Goal: Task Accomplishment & Management: Manage account settings

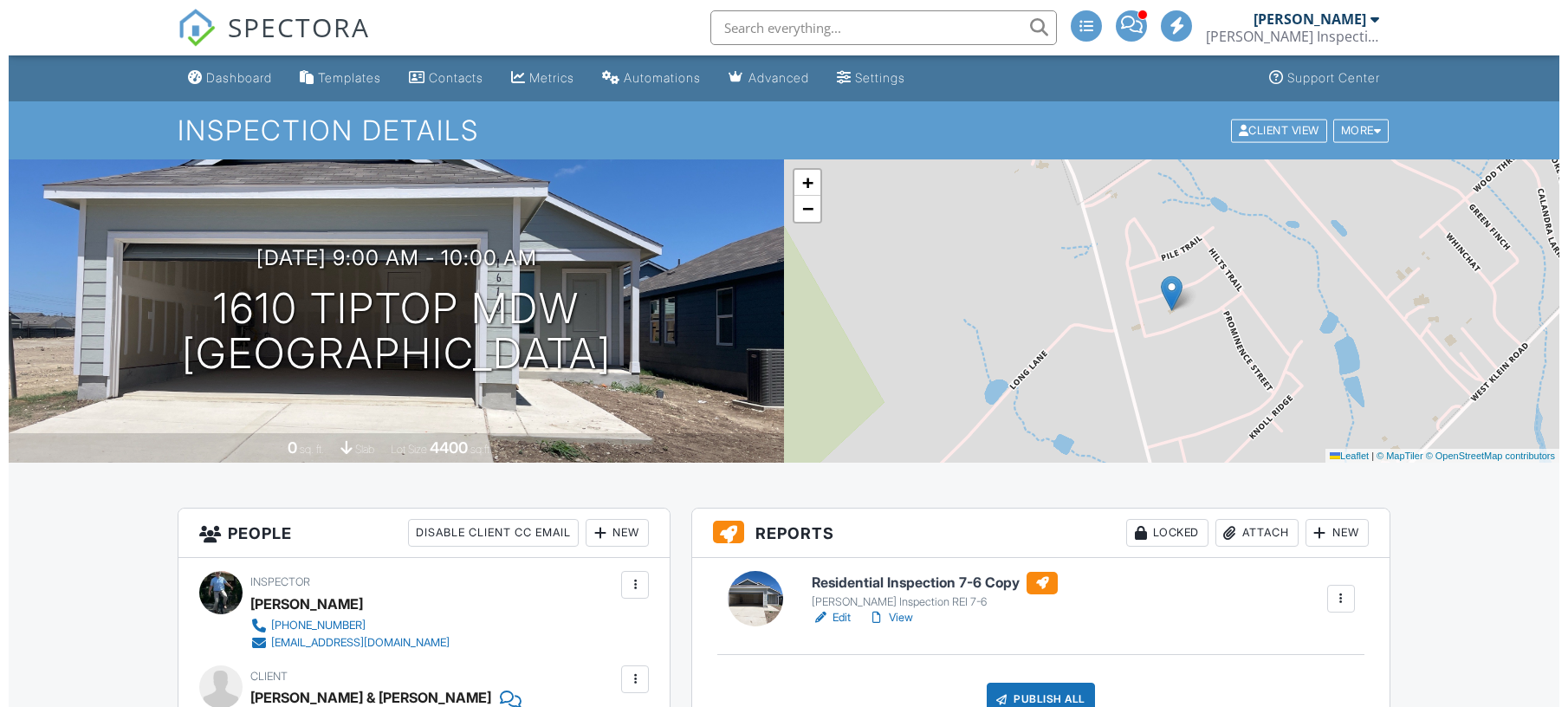
scroll to position [770, 0]
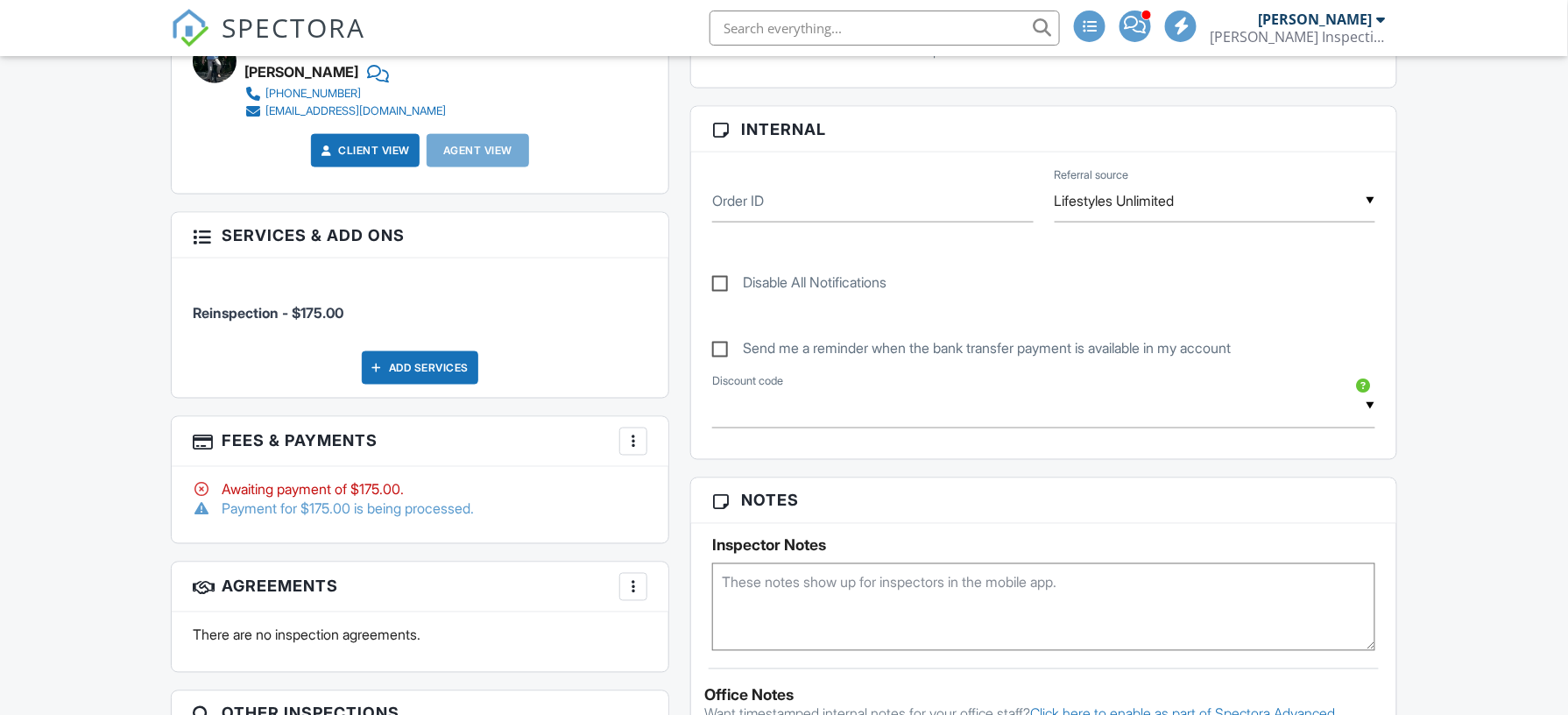
click at [637, 442] on div at bounding box center [633, 441] width 17 height 17
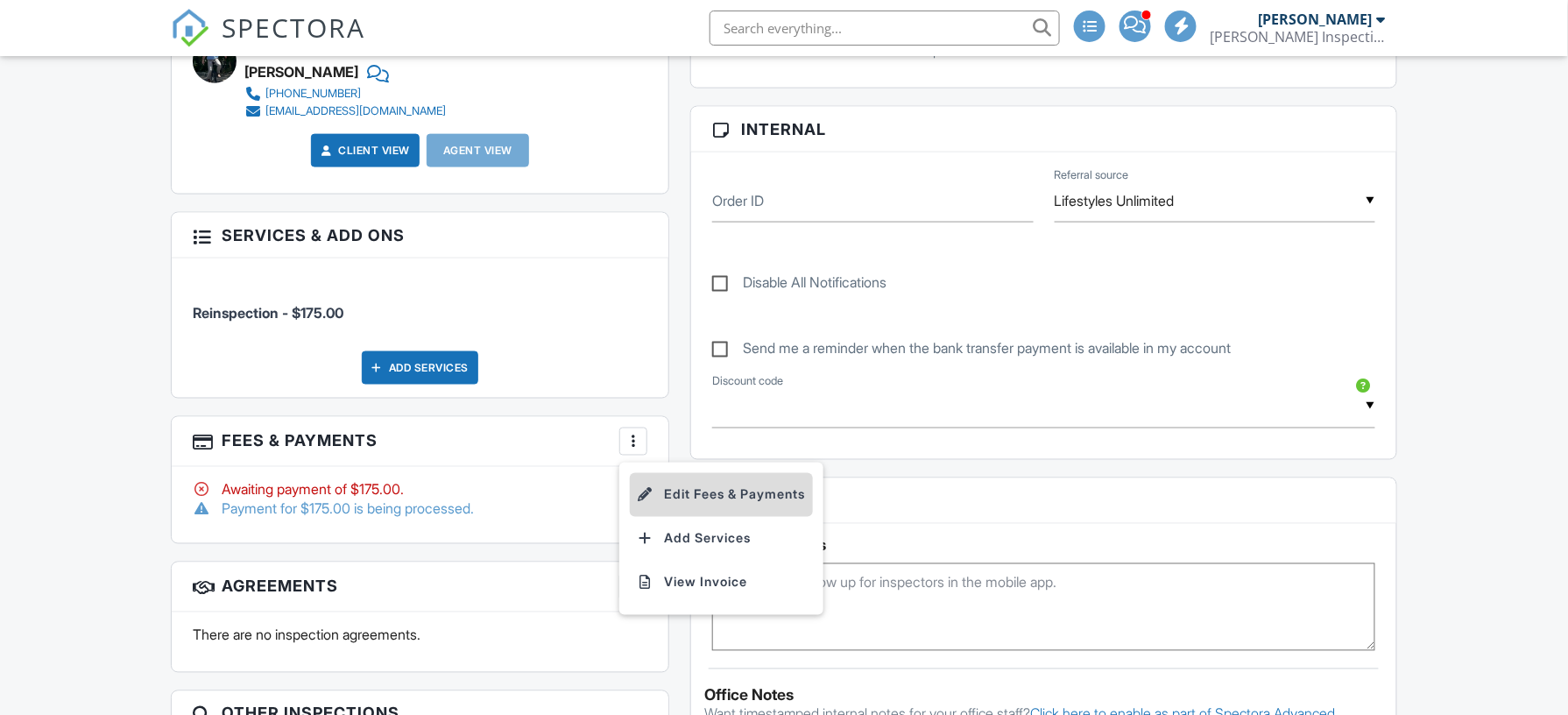
click at [674, 481] on li "Edit Fees & Payments" at bounding box center [721, 495] width 183 height 44
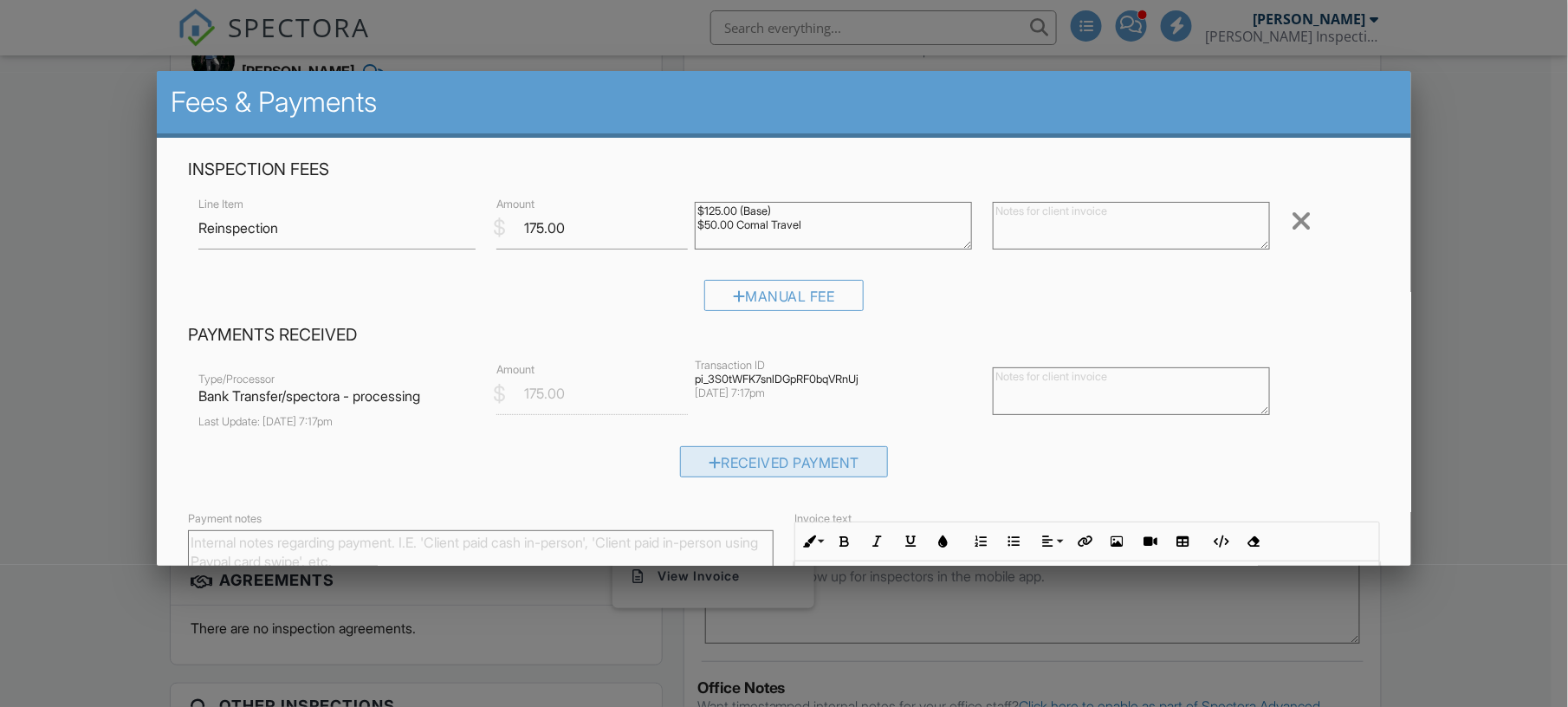
click at [790, 462] on div "Received Payment" at bounding box center [784, 461] width 209 height 31
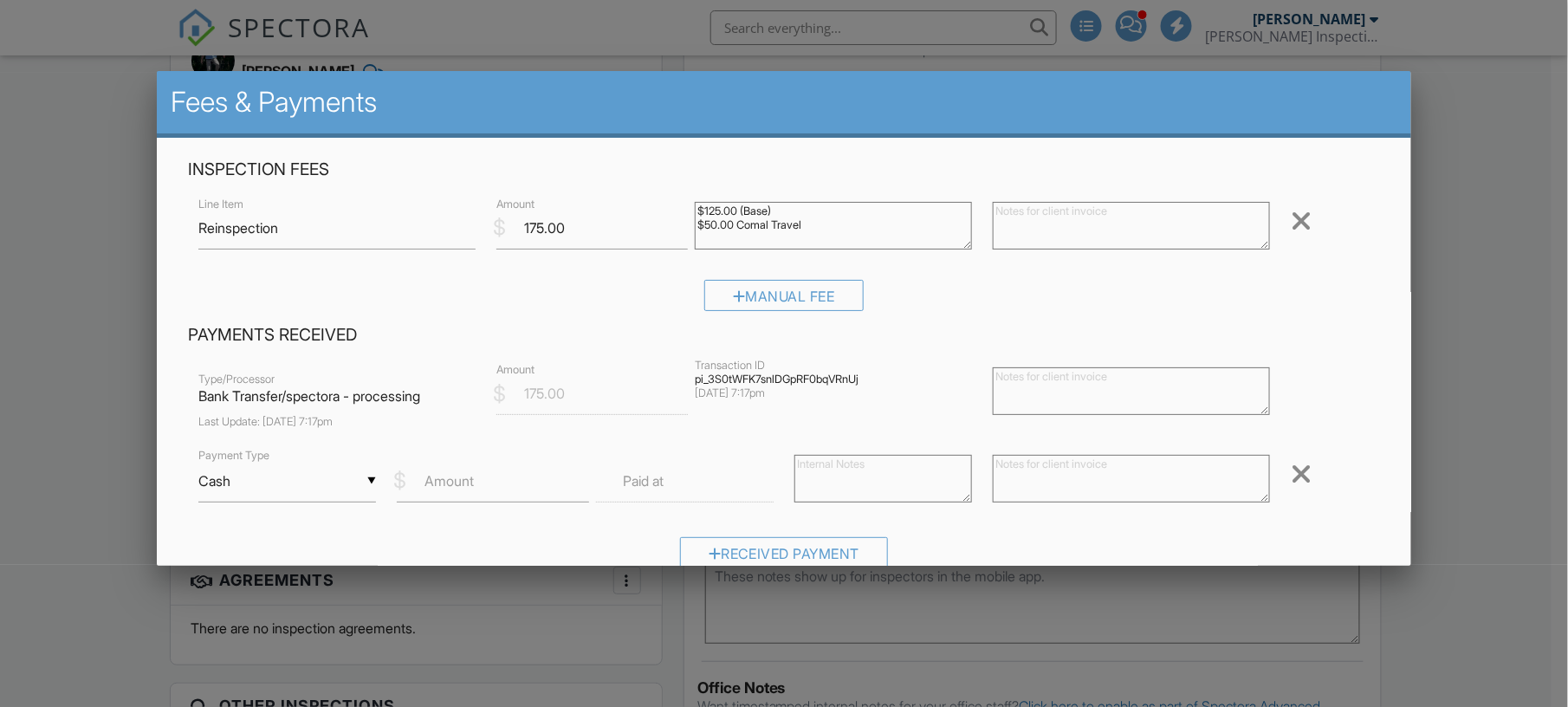
scroll to position [0, 0]
click at [1280, 485] on div "Remove" at bounding box center [1330, 474] width 100 height 29
click at [1291, 478] on div at bounding box center [1301, 473] width 21 height 28
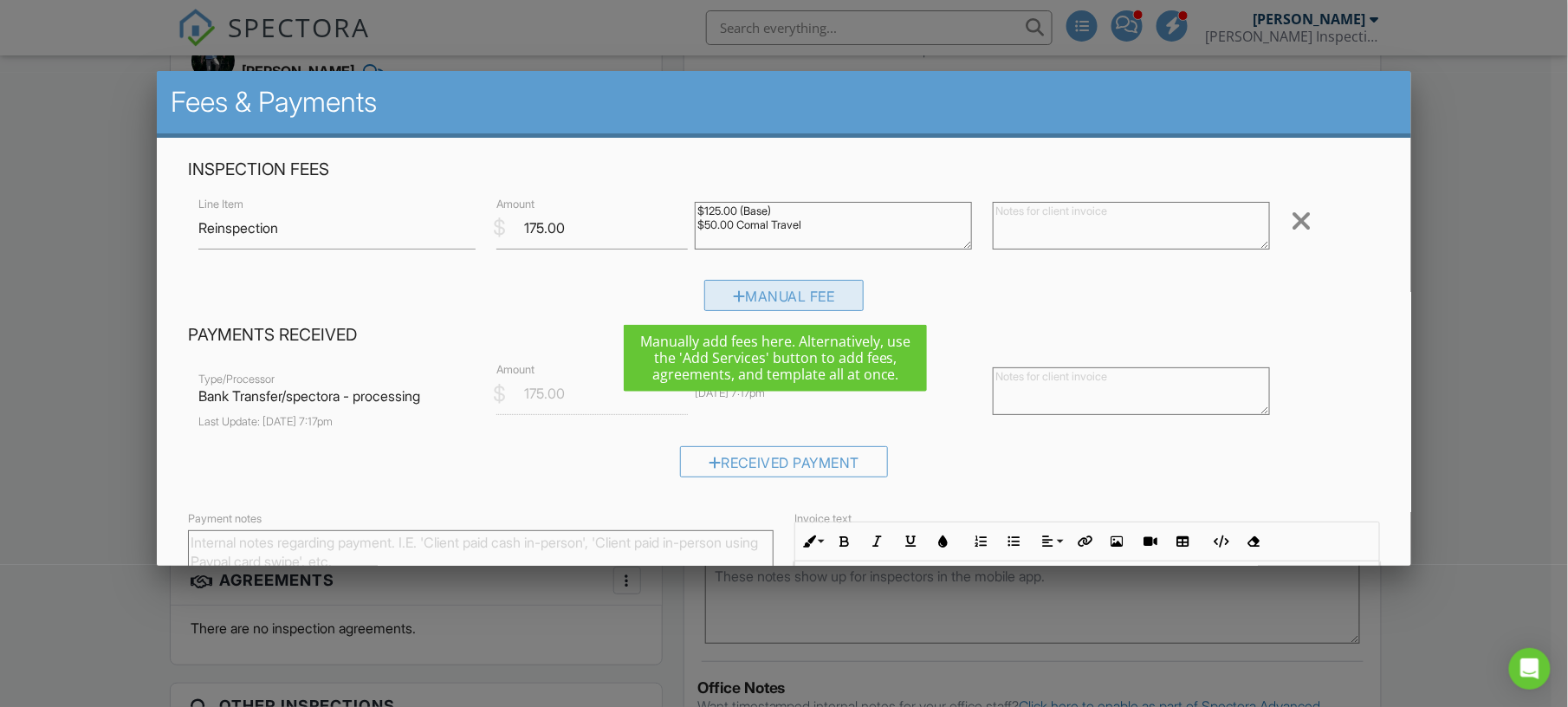
click at [766, 305] on div "Manual Fee" at bounding box center [784, 295] width 160 height 31
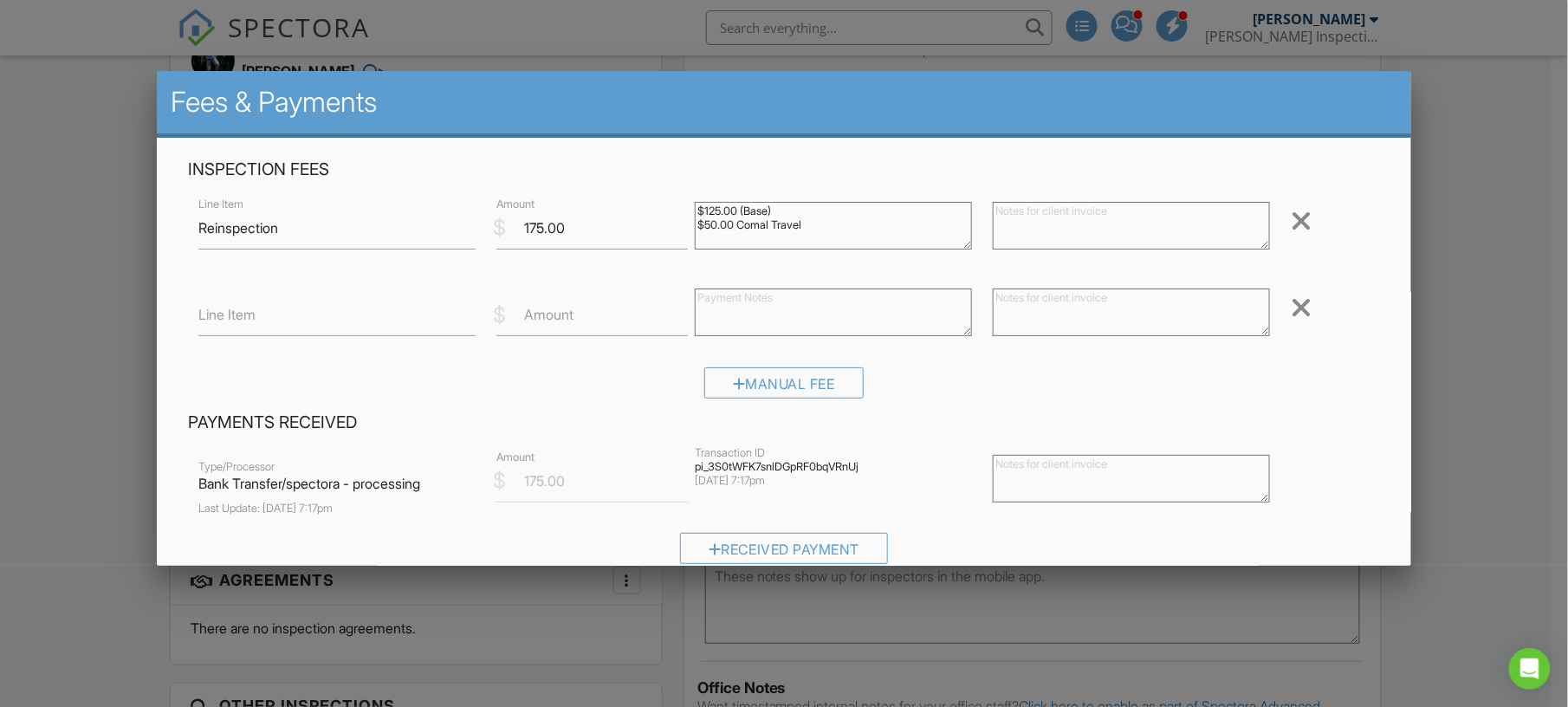
click at [244, 312] on label "Line Item" at bounding box center [227, 314] width 57 height 19
click at [244, 312] on input "Line Item" at bounding box center [337, 315] width 277 height 43
type input "Builder Delay-no water"
click at [545, 317] on label "Amount" at bounding box center [548, 314] width 49 height 19
click at [545, 317] on input "Amount" at bounding box center [592, 315] width 192 height 43
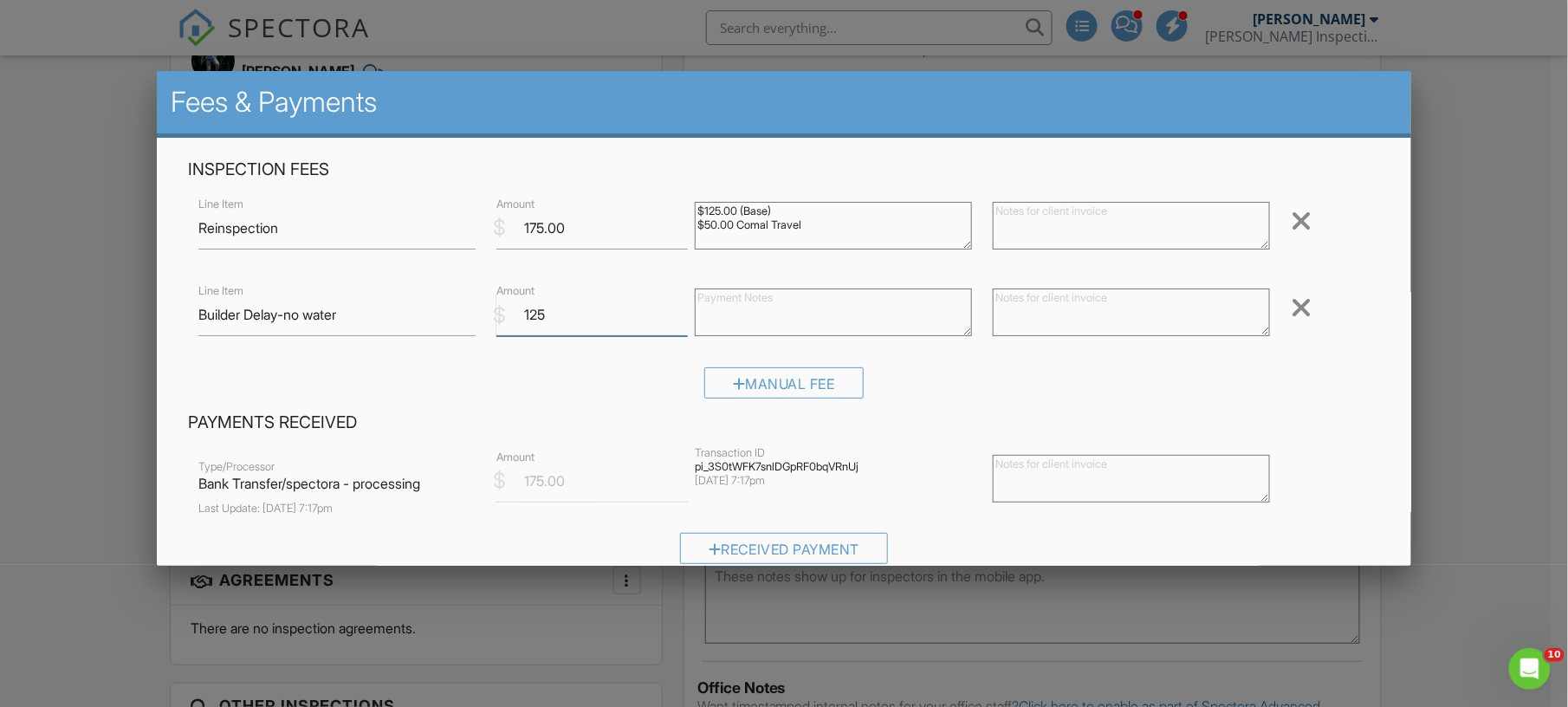
type input "125"
click at [743, 308] on textarea at bounding box center [833, 312] width 277 height 47
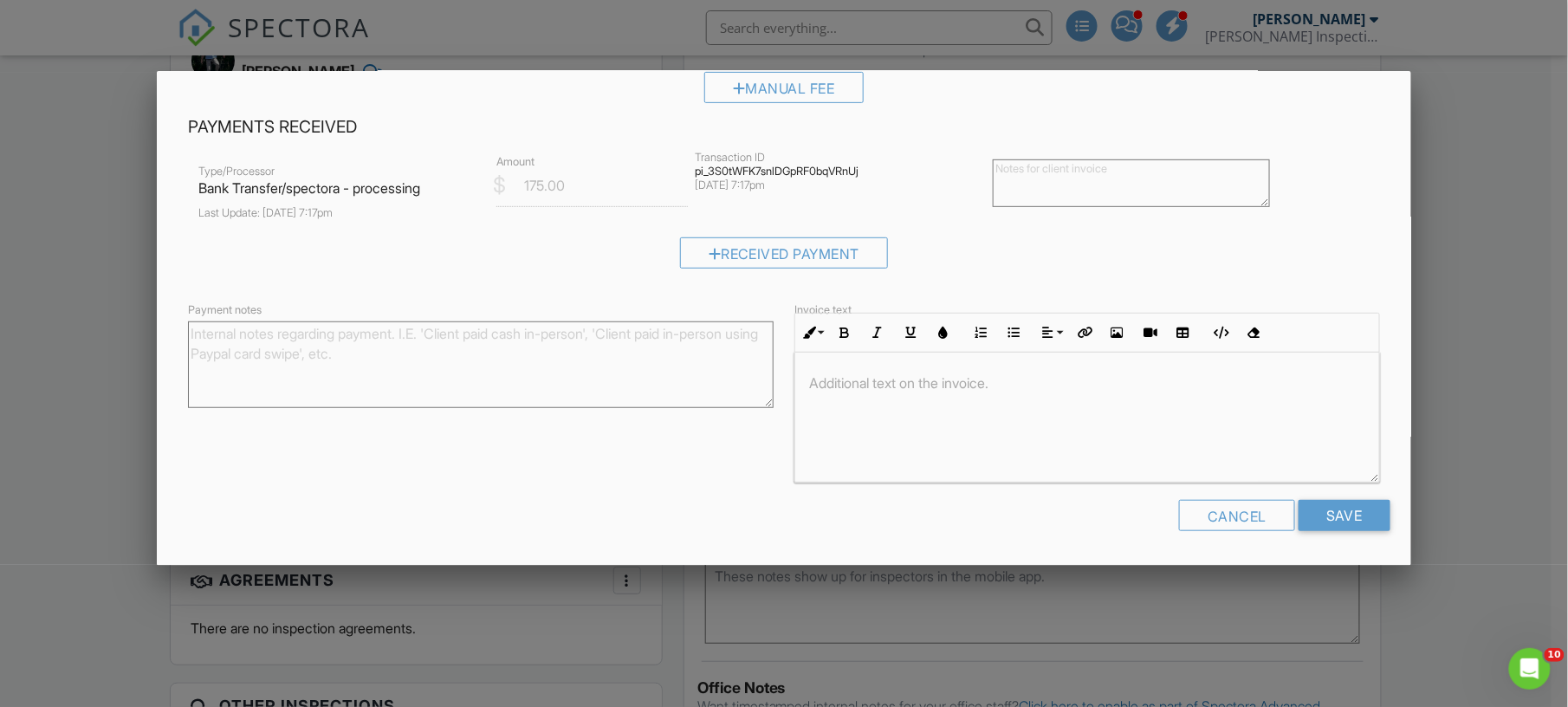
scroll to position [1, 0]
type textarea "2 hour delay by builder-saved additional trip charge"
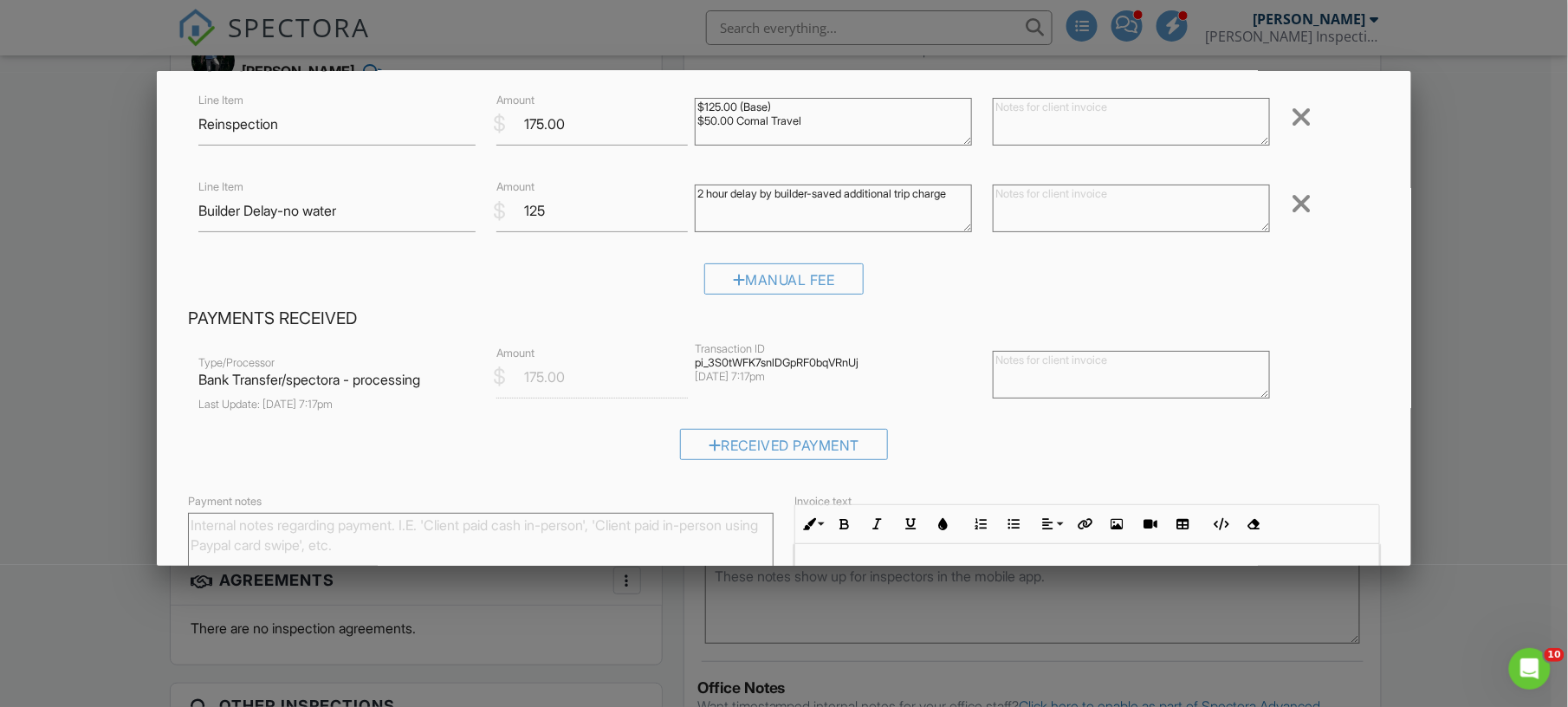
click at [1331, 516] on form "Inspection Fees Line Item Reinspection $ Amount 175.00 $125.00 (Base) $50.00 Co…" at bounding box center [784, 395] width 1212 height 682
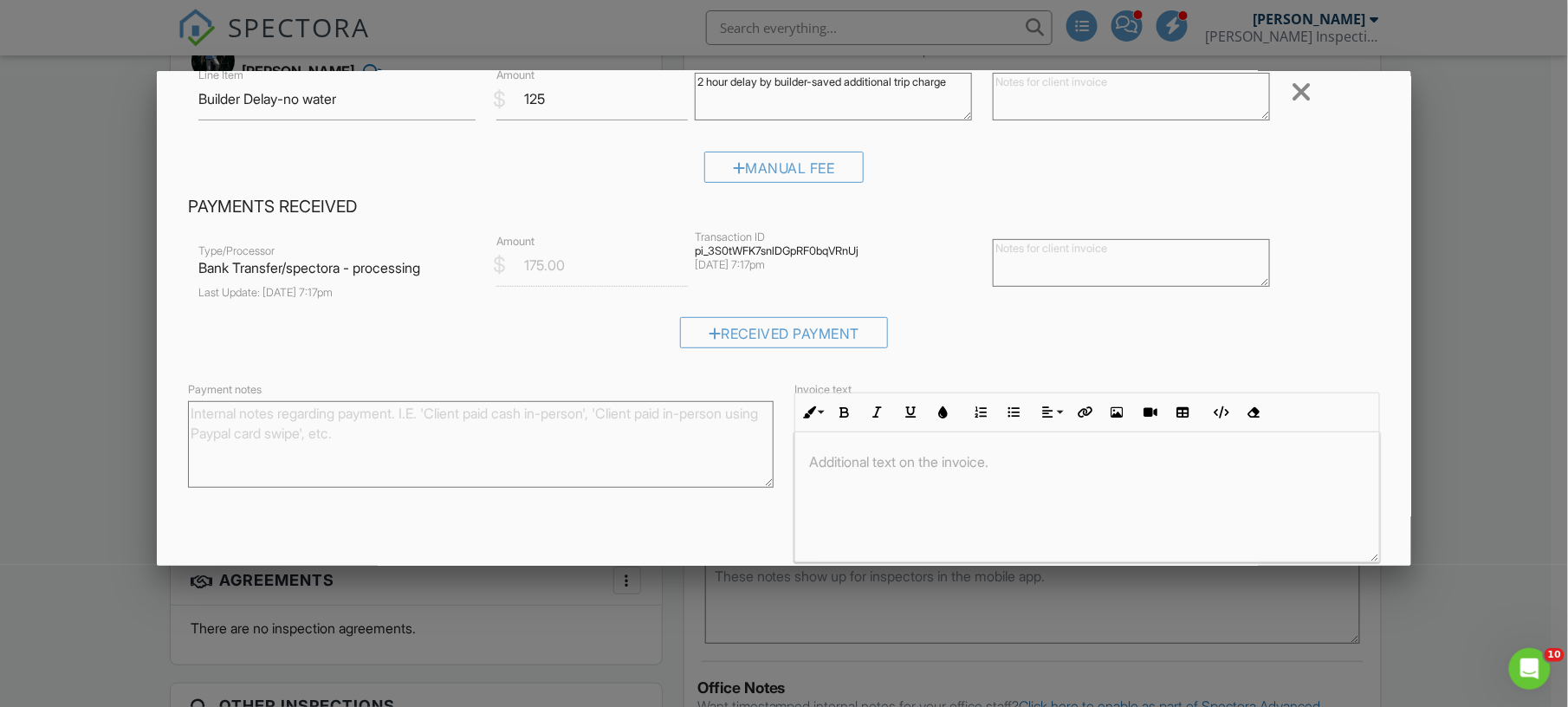
scroll to position [296, 0]
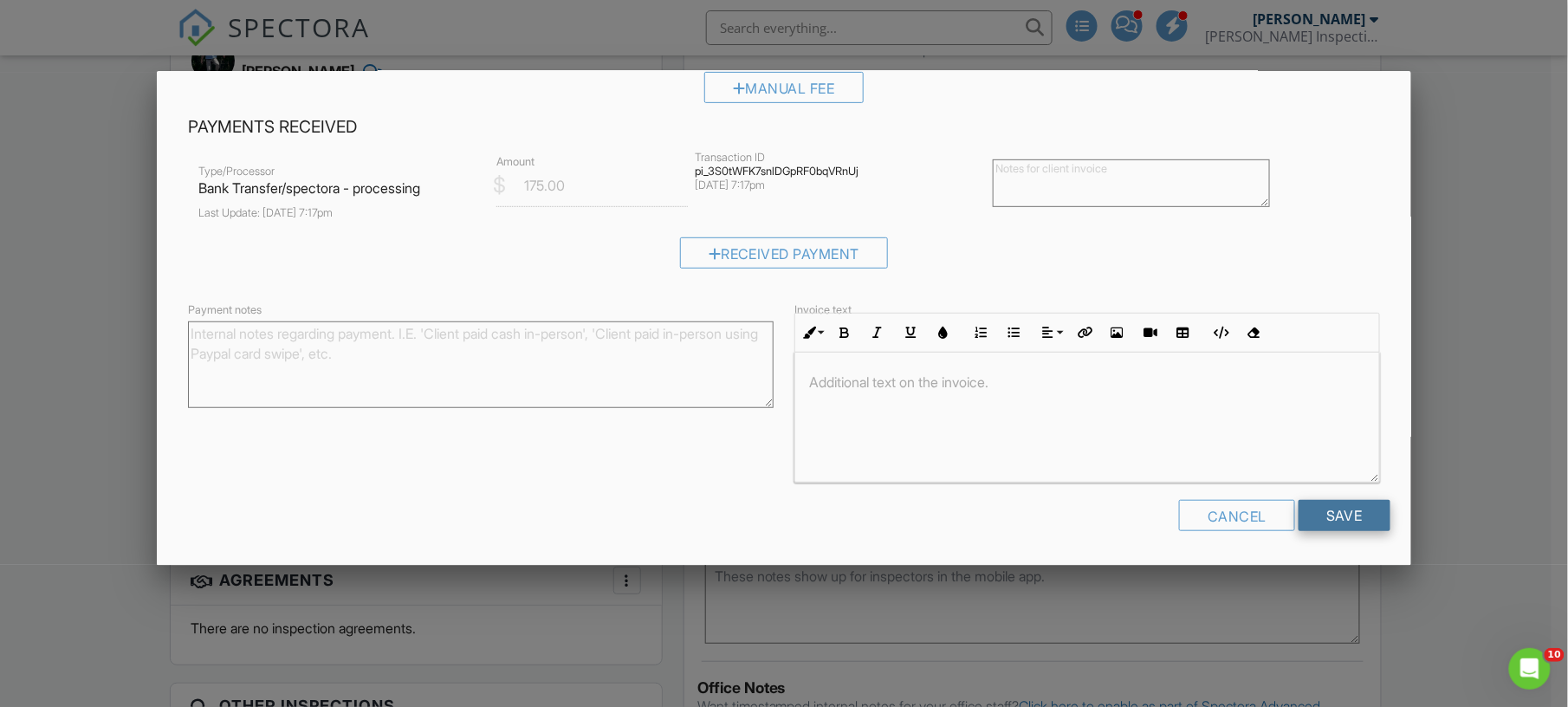
click at [1335, 521] on input "Save" at bounding box center [1344, 515] width 92 height 31
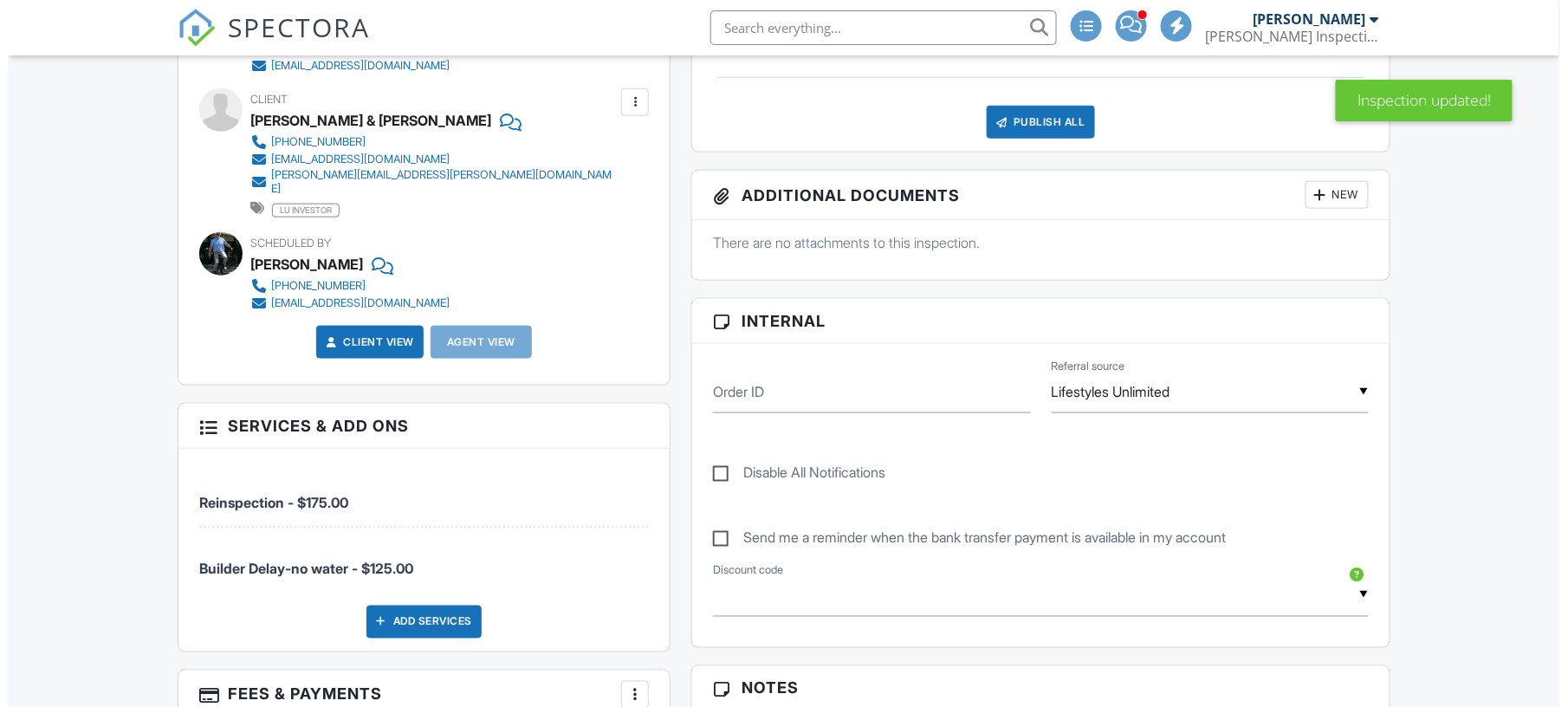
scroll to position [384, 0]
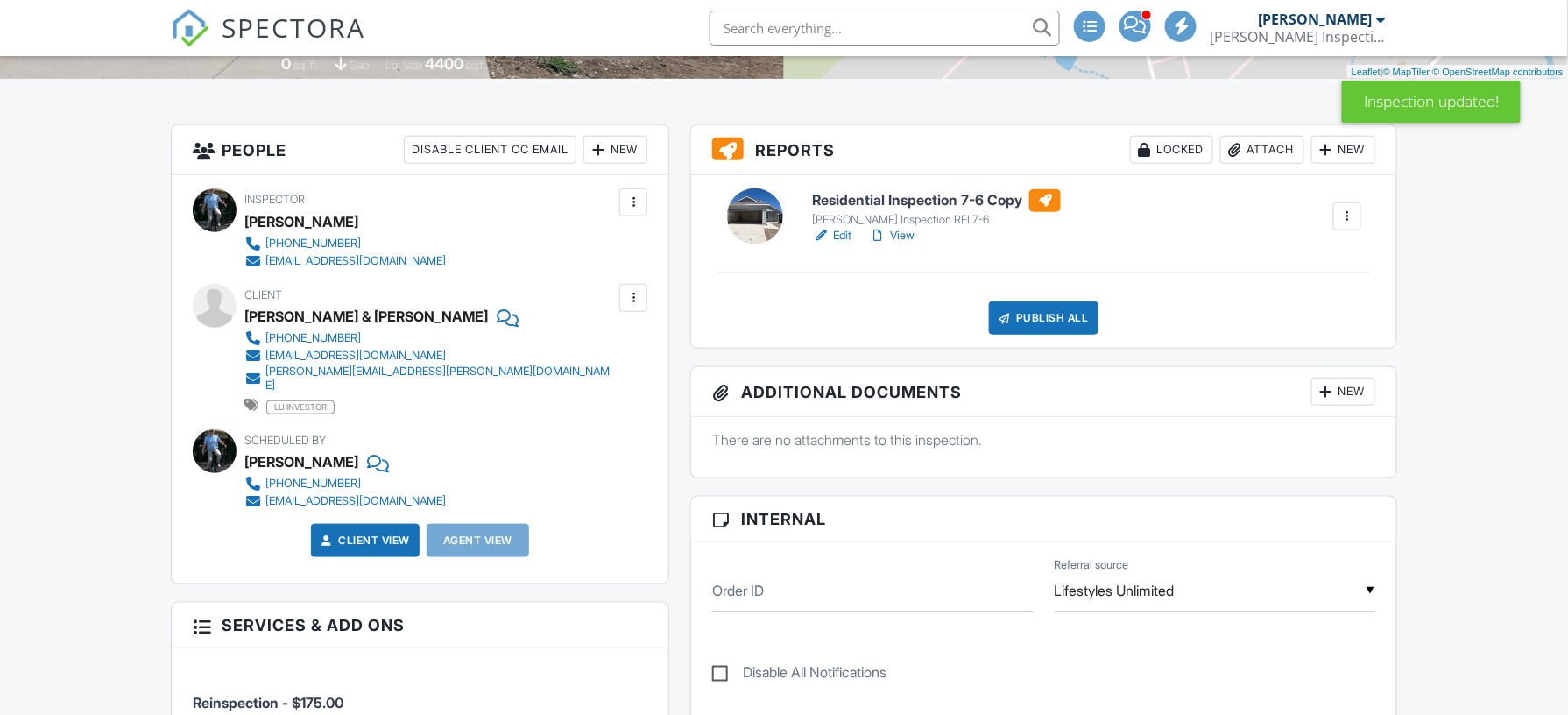
click at [1155, 155] on div "Locked" at bounding box center [1172, 150] width 83 height 28
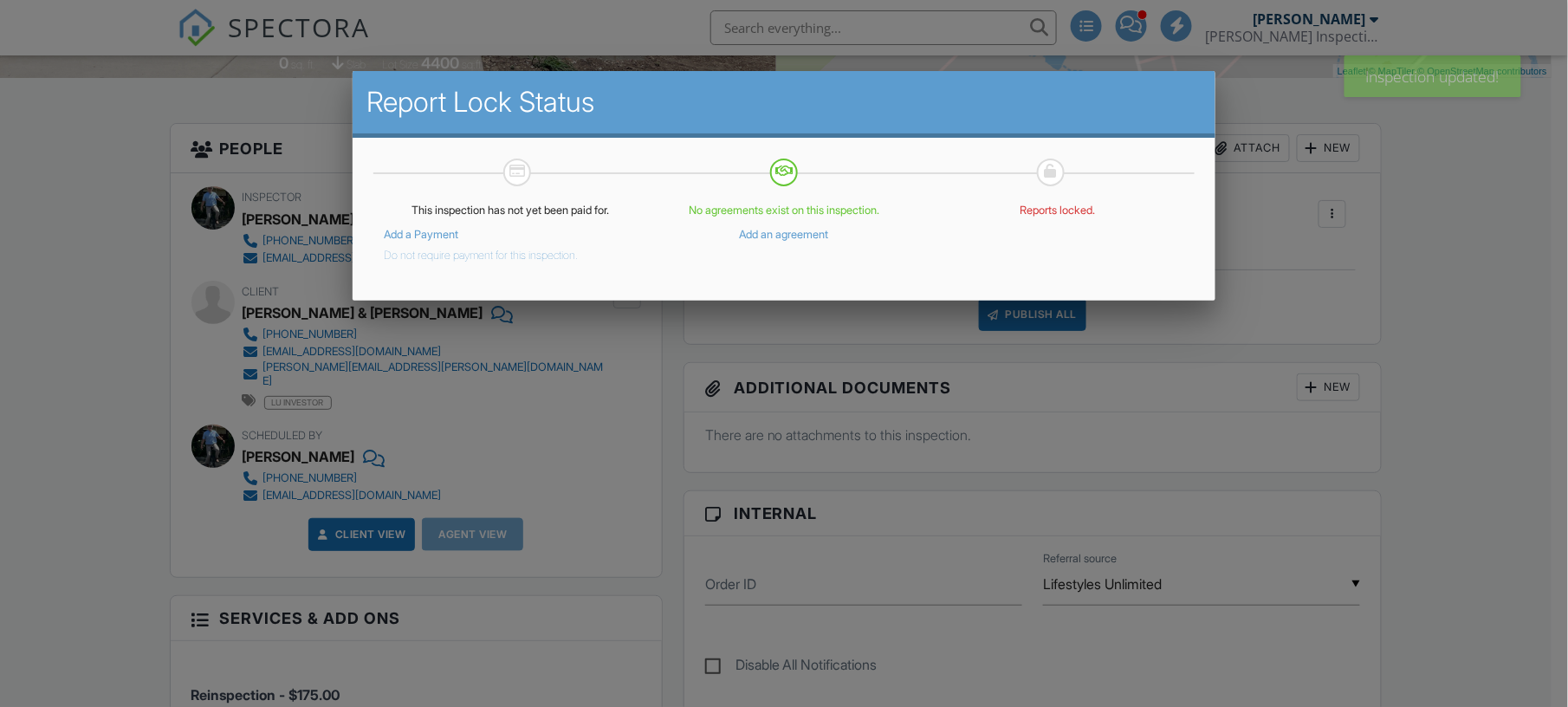
scroll to position [0, 0]
click at [497, 259] on button "Do not require payment for this inspection." at bounding box center [480, 251] width 194 height 21
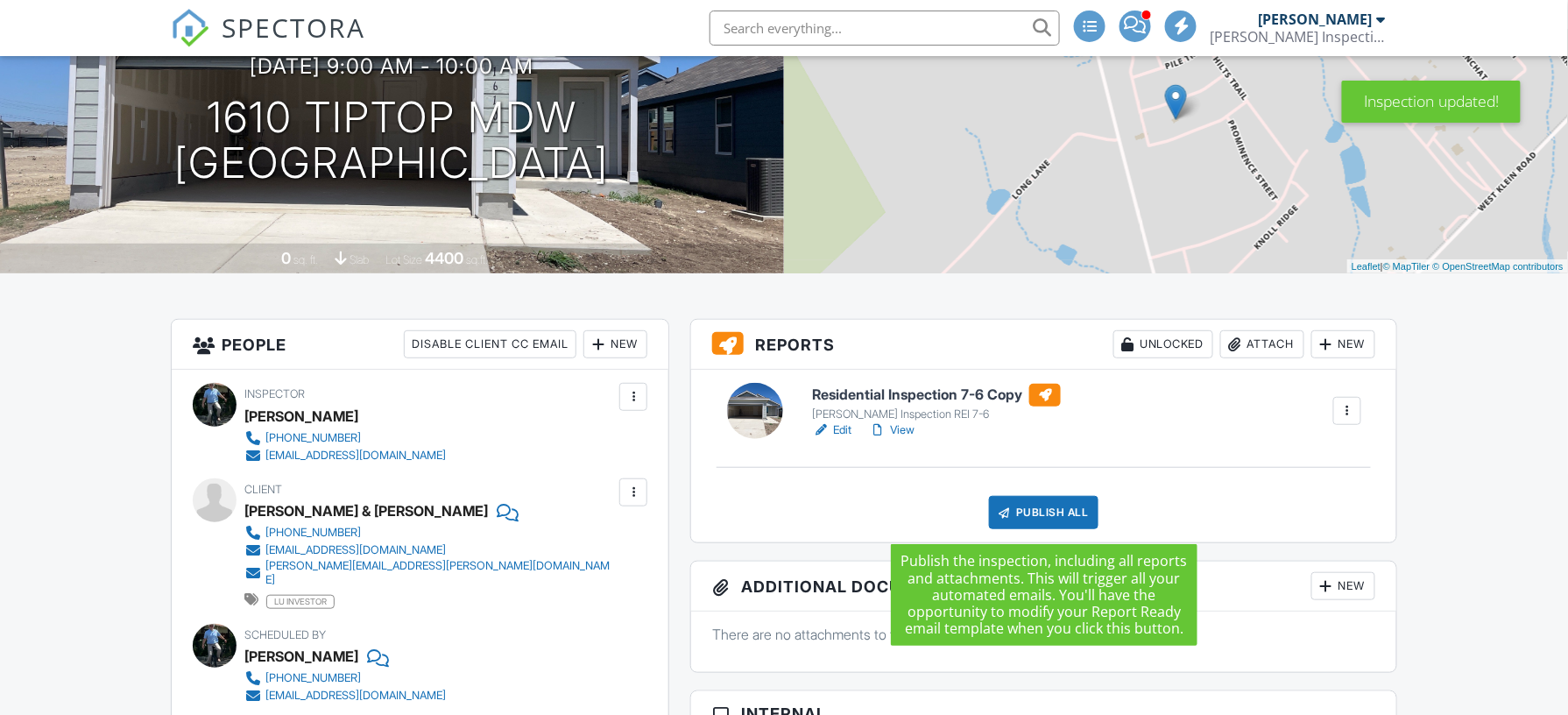
click at [1044, 516] on div "Publish All" at bounding box center [1043, 512] width 109 height 33
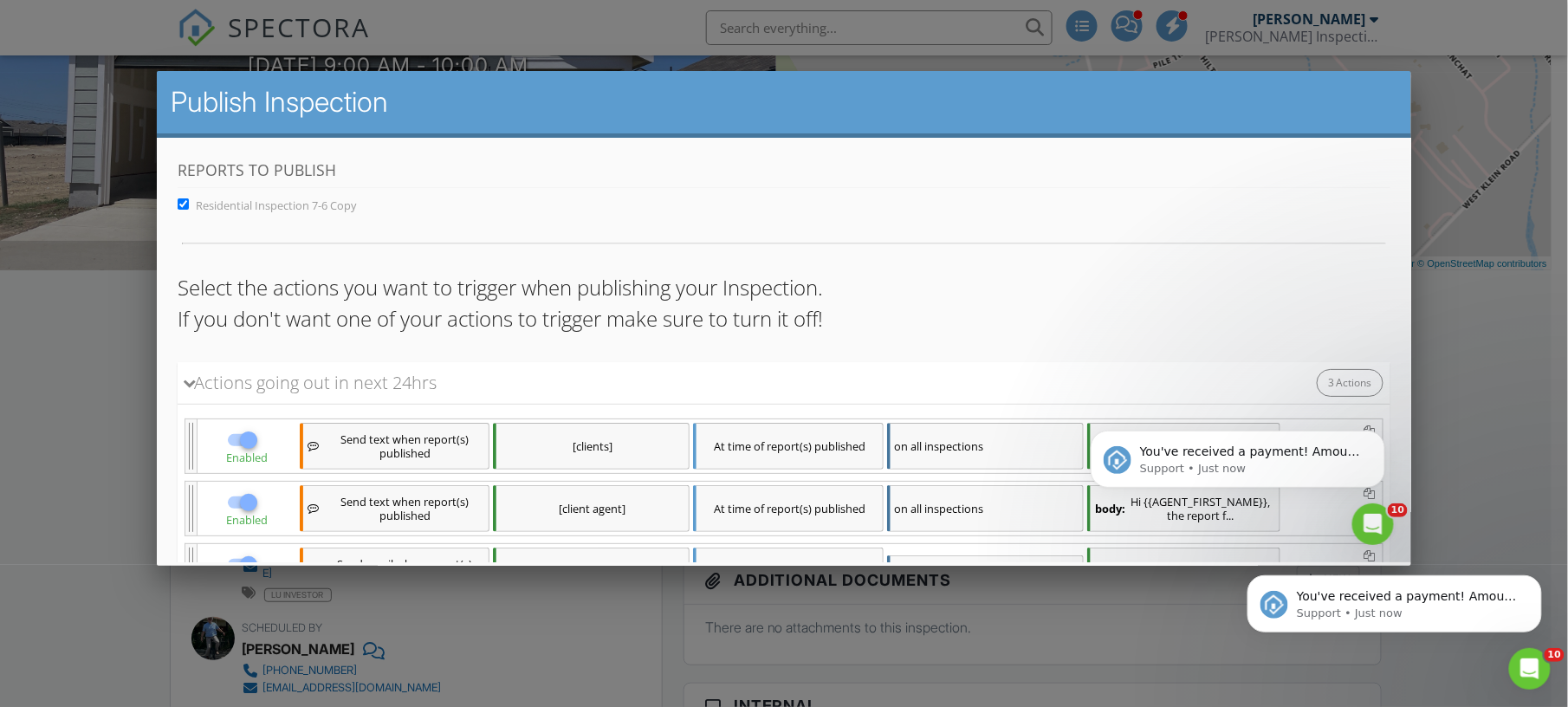
click at [104, 447] on div at bounding box center [784, 355] width 1568 height 884
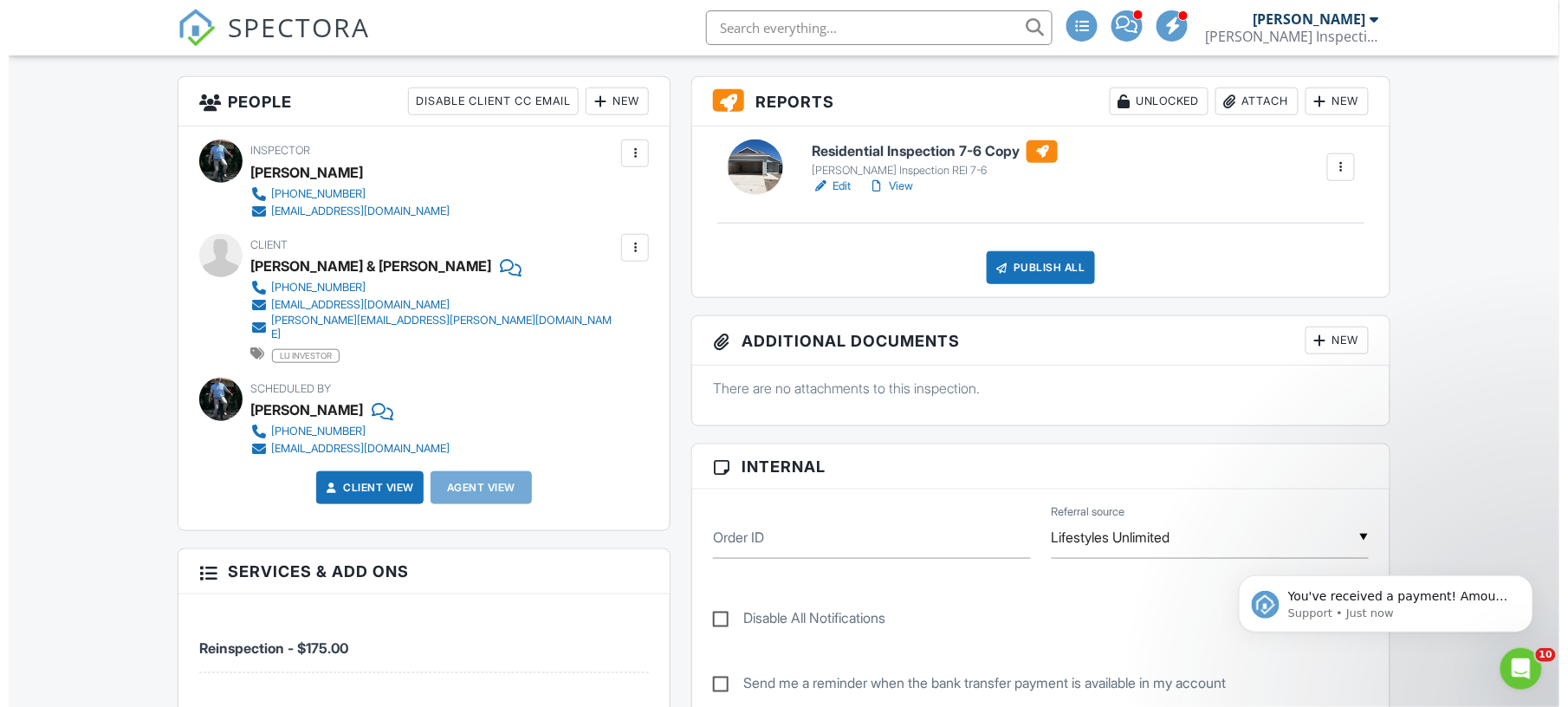
scroll to position [384, 0]
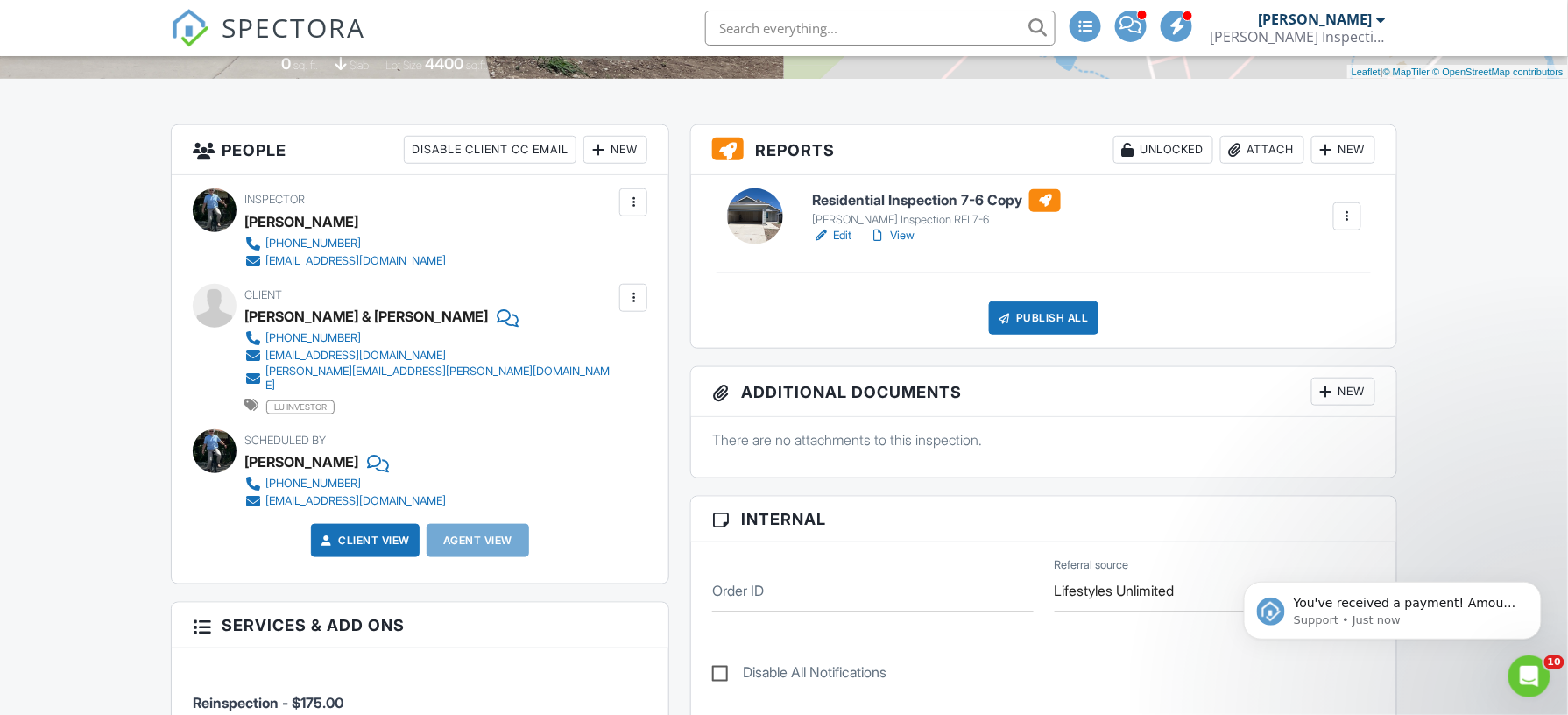
click at [625, 151] on div "New" at bounding box center [615, 150] width 64 height 28
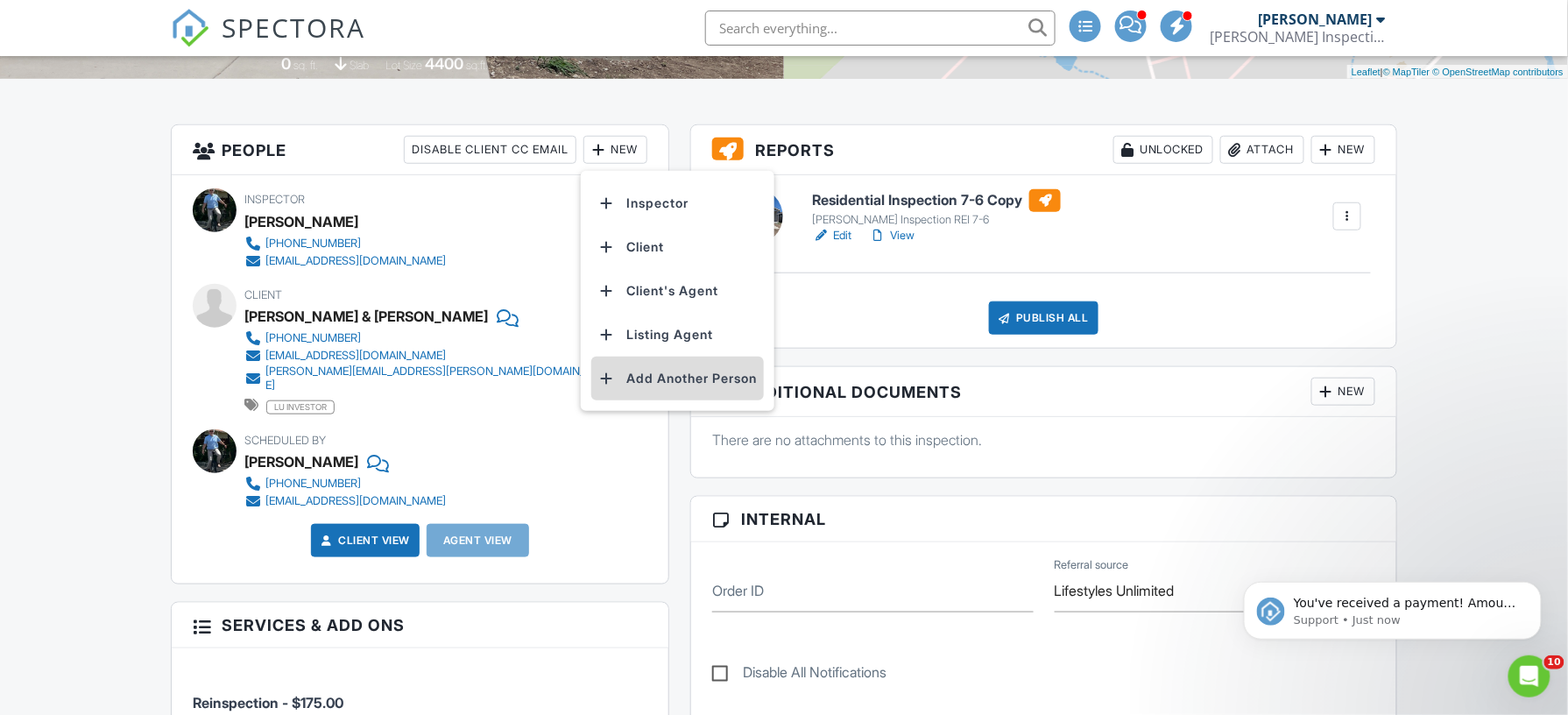
click at [664, 379] on li "Add Another Person" at bounding box center [677, 379] width 172 height 44
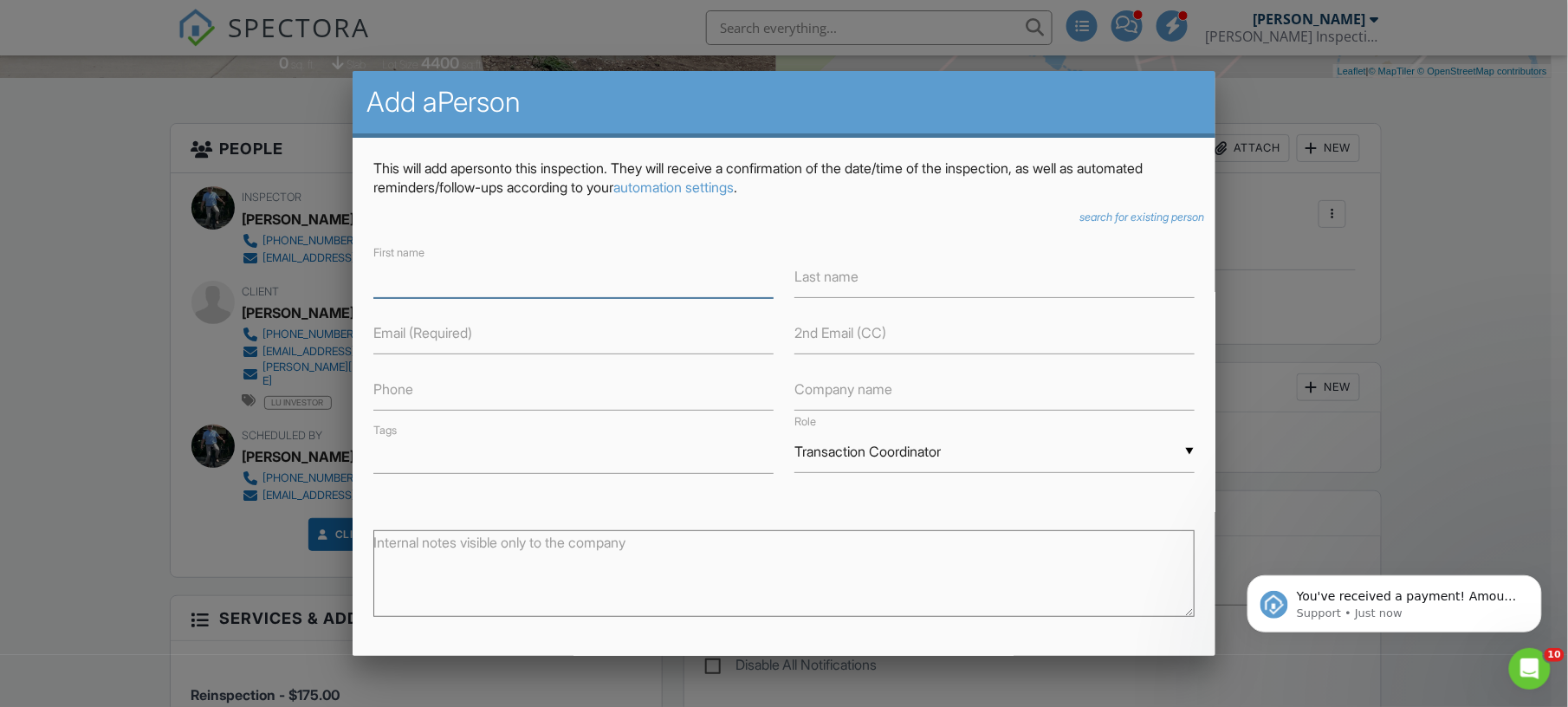
click at [468, 281] on input "text" at bounding box center [573, 277] width 400 height 43
type input "[PERSON_NAME]"
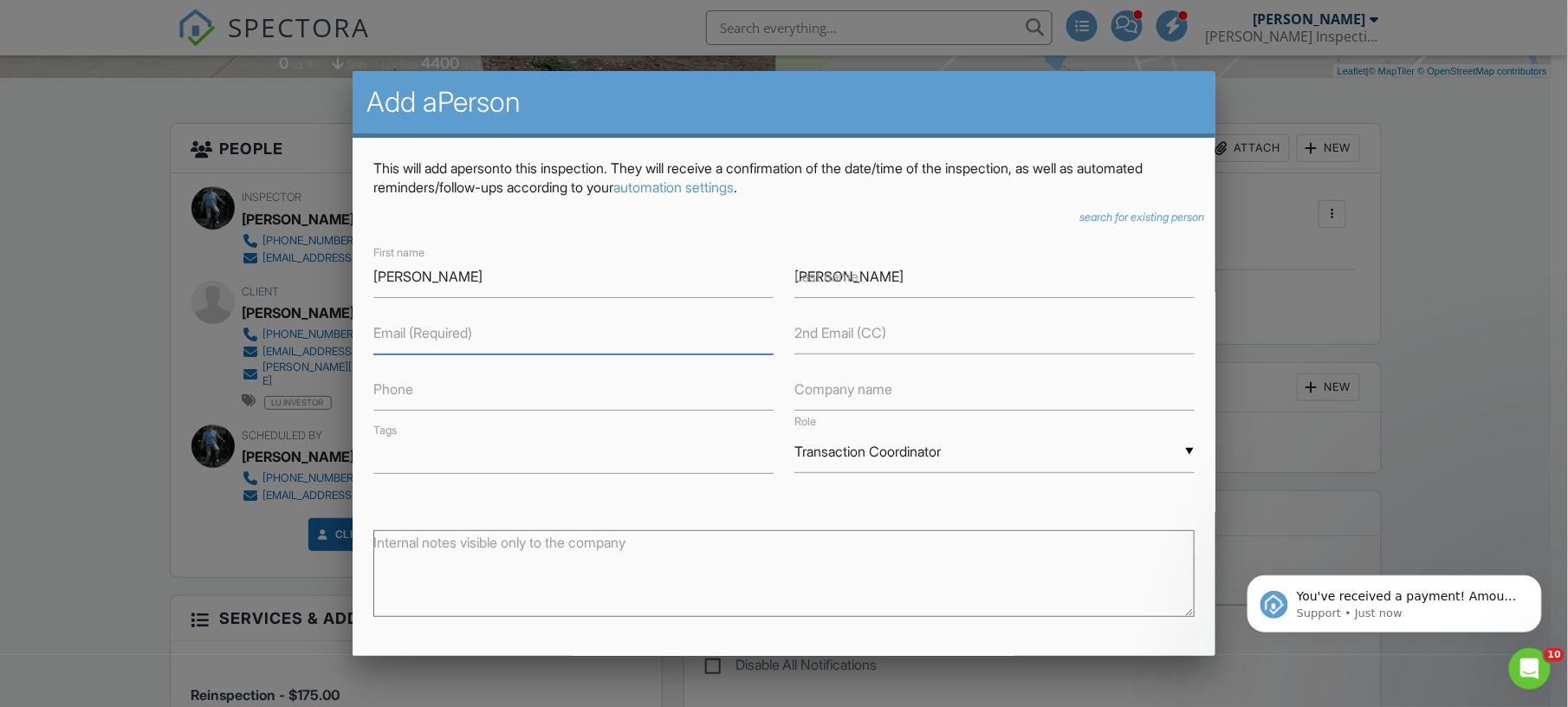
type input "[PERSON_NAME][EMAIL_ADDRESS][PERSON_NAME][DOMAIN_NAME]"
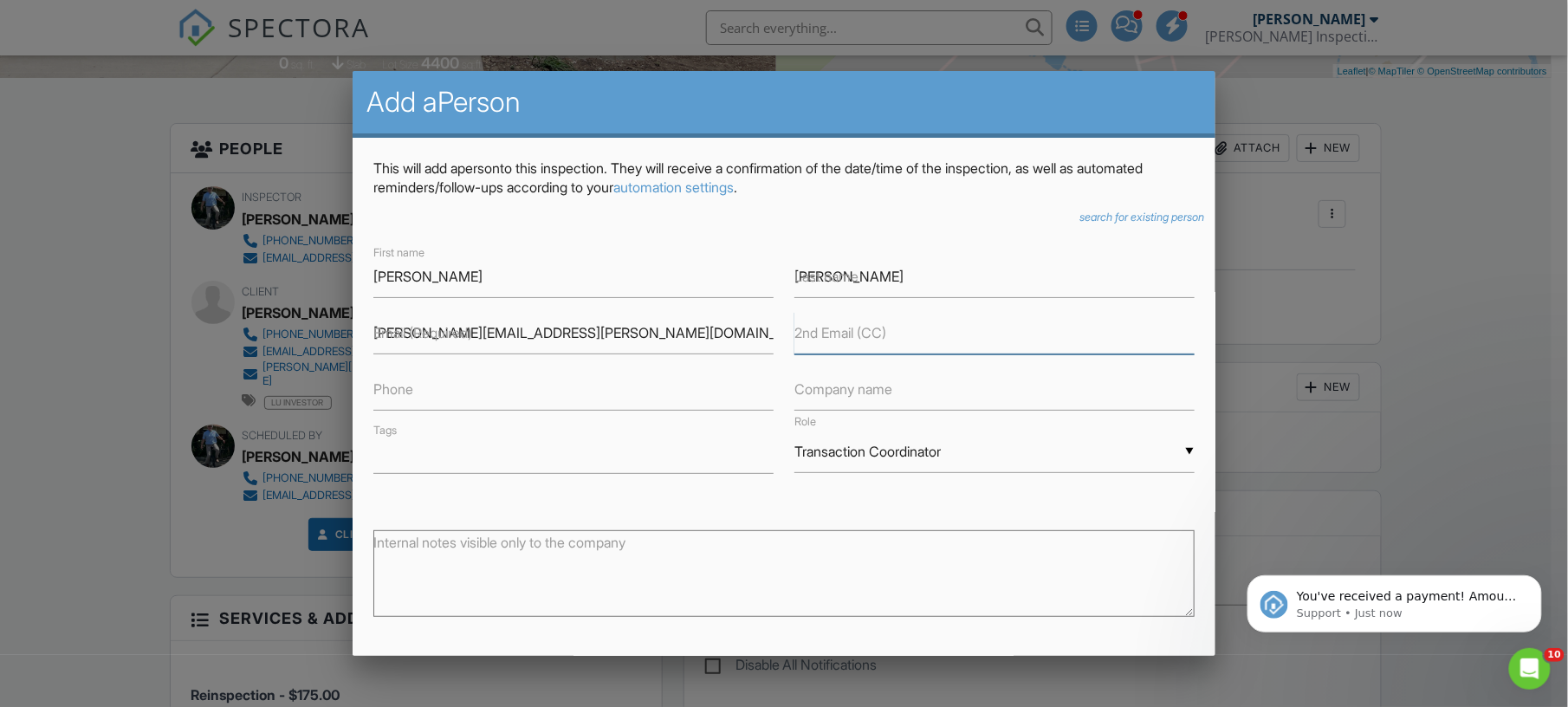
type input "[PERSON_NAME][EMAIL_ADDRESS][PERSON_NAME][DOMAIN_NAME]"
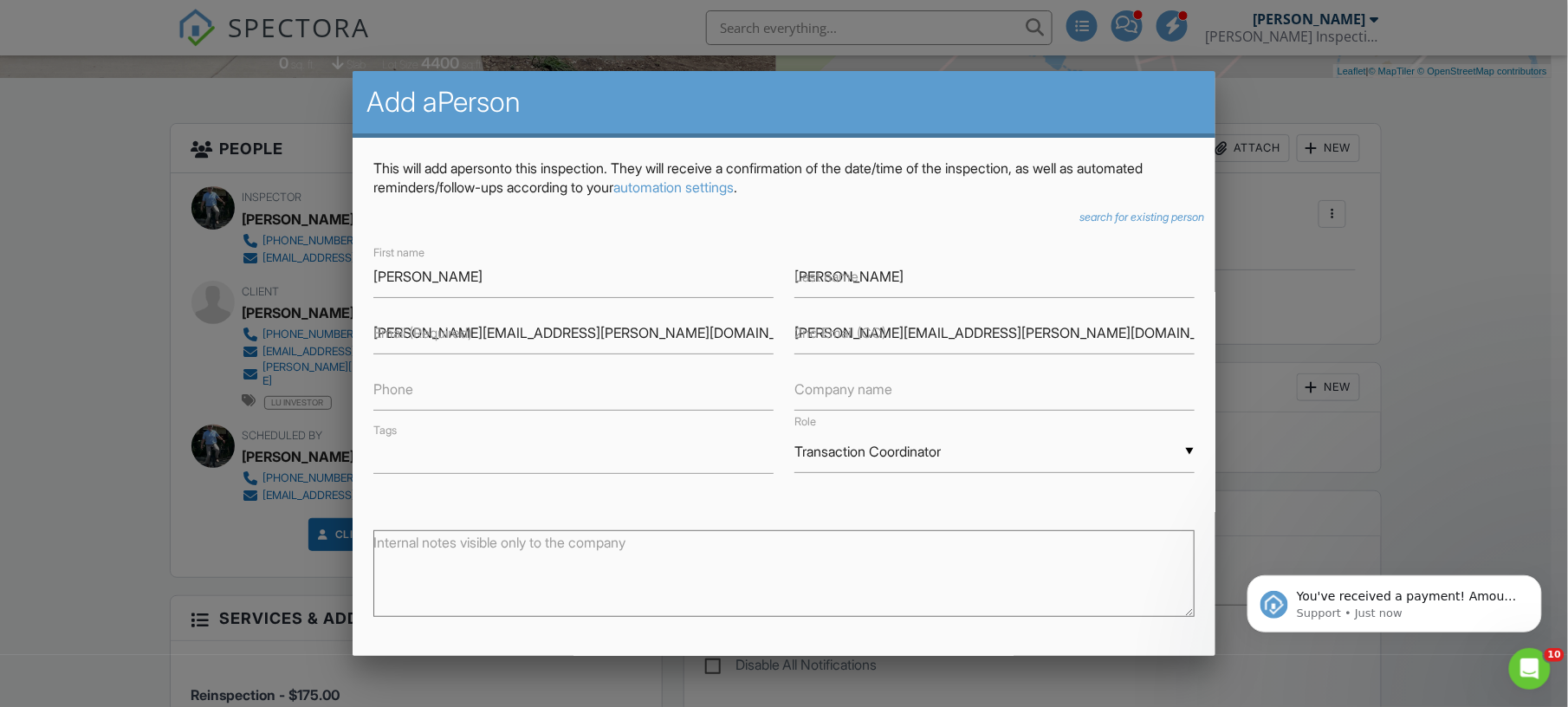
type input "5125606239"
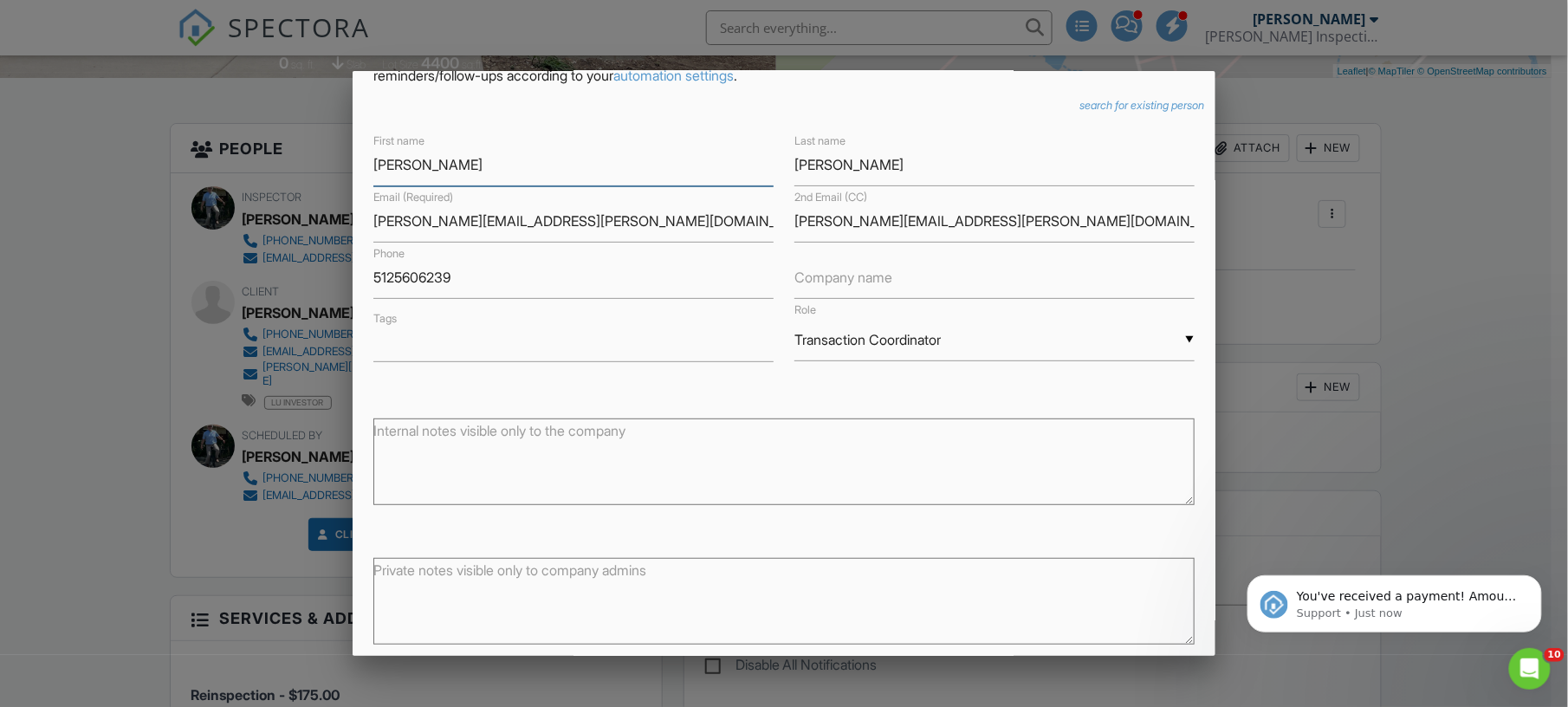
scroll to position [193, 0]
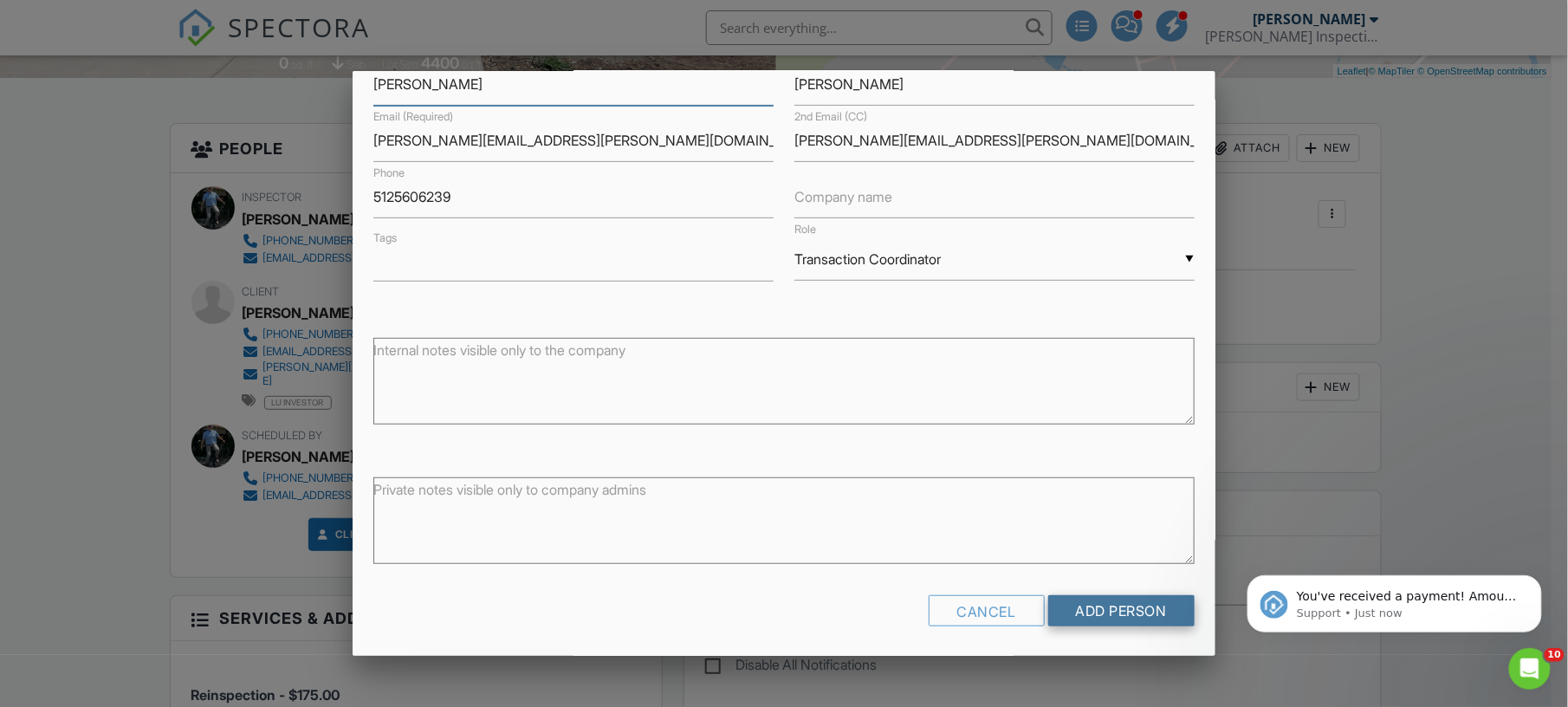
type input "[PERSON_NAME]"
click at [1105, 604] on input "Add Person" at bounding box center [1121, 611] width 146 height 31
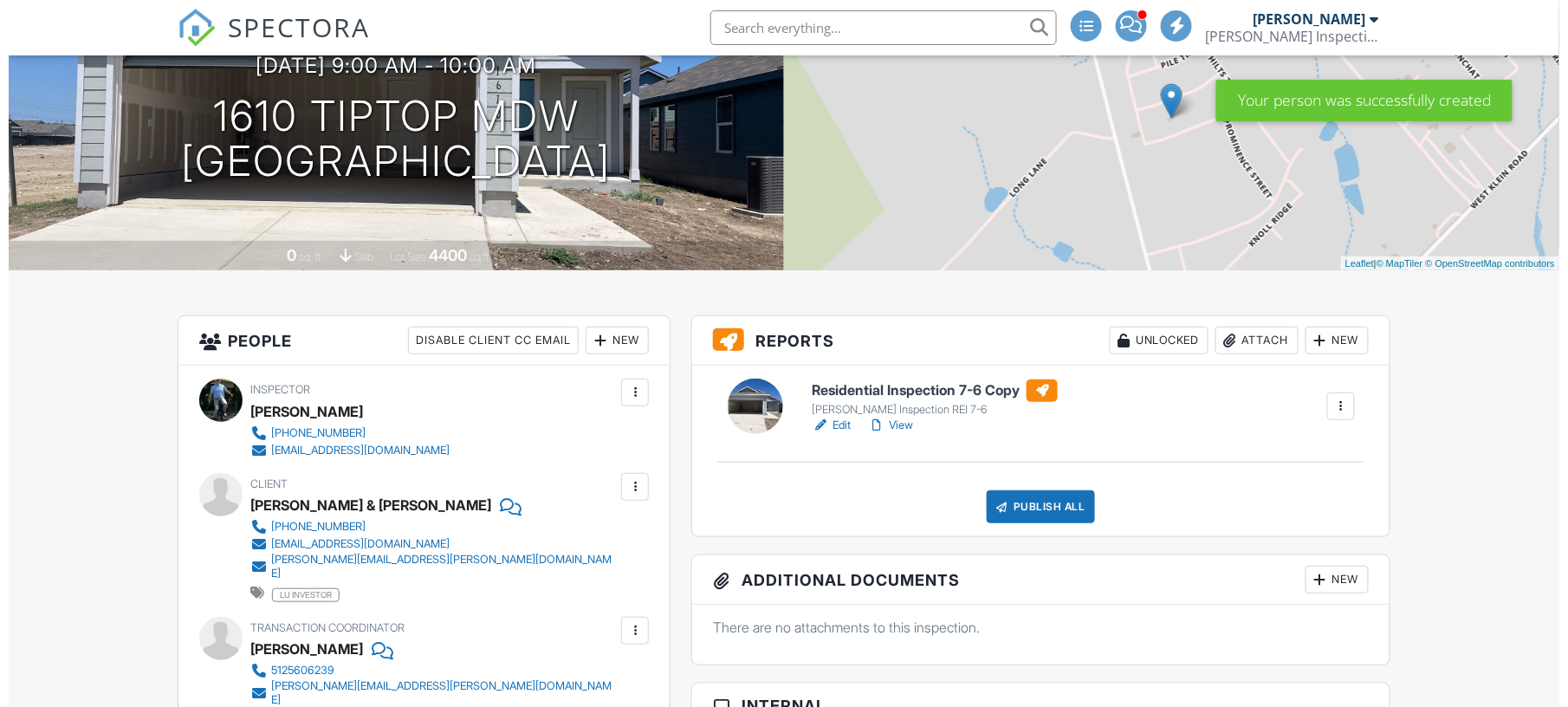
scroll to position [193, 0]
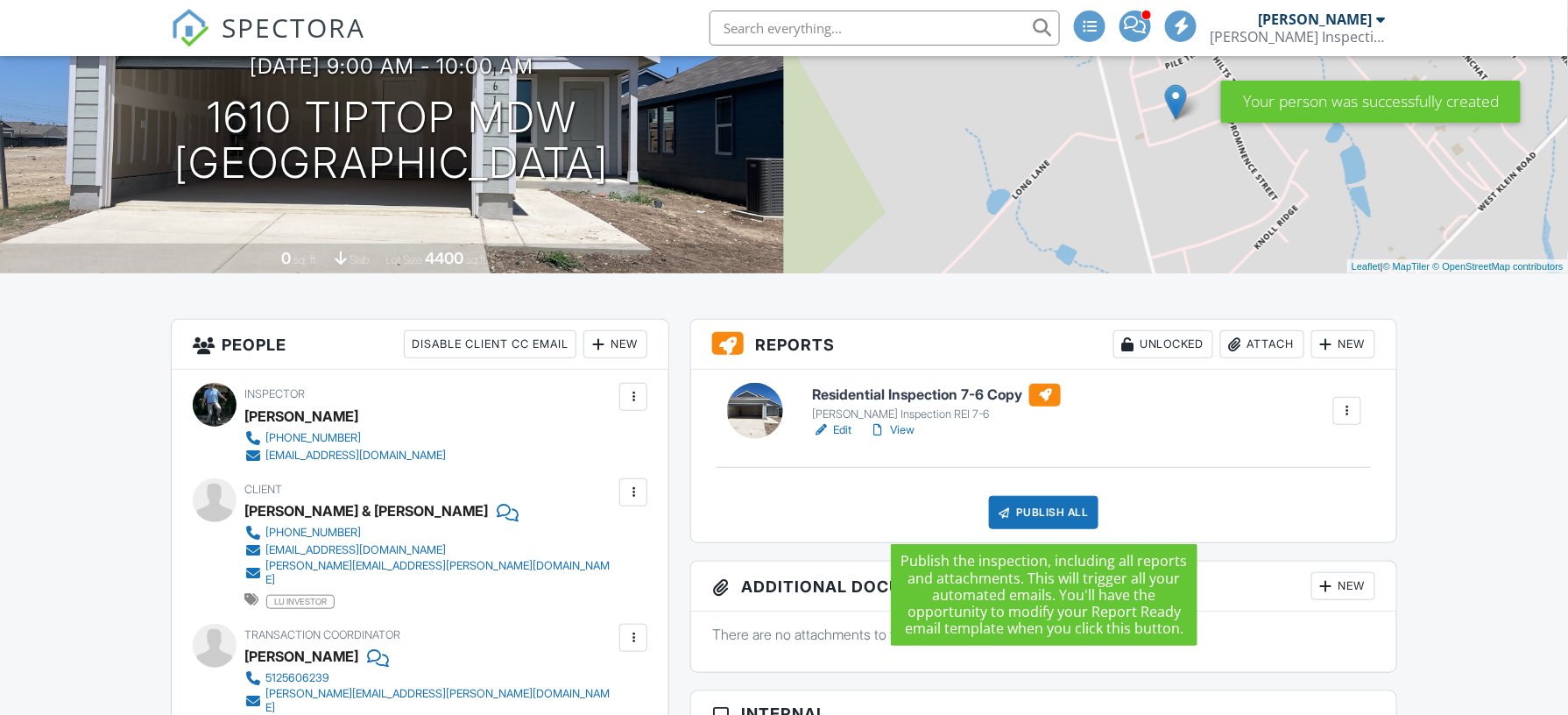
click at [1032, 512] on div "Publish All" at bounding box center [1043, 512] width 109 height 33
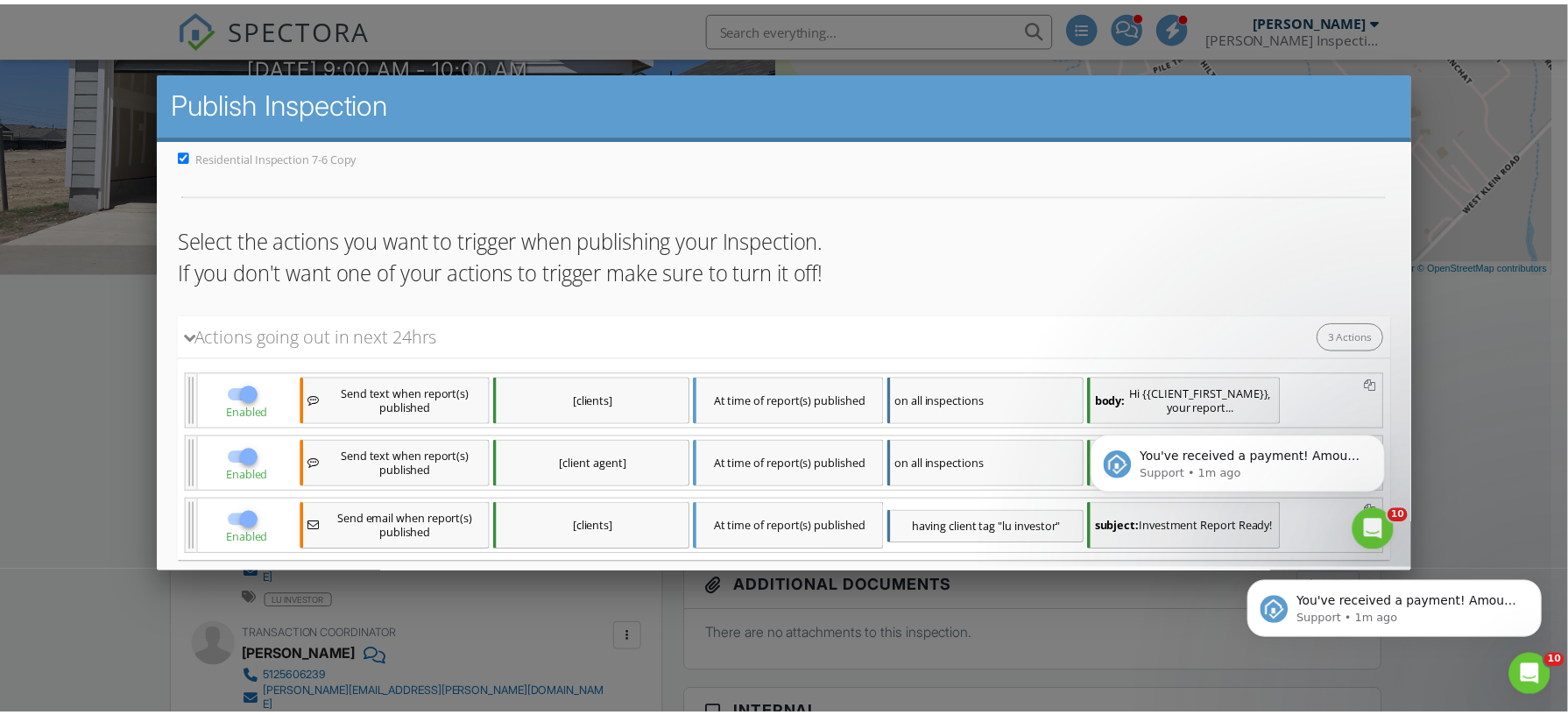
scroll to position [0, 0]
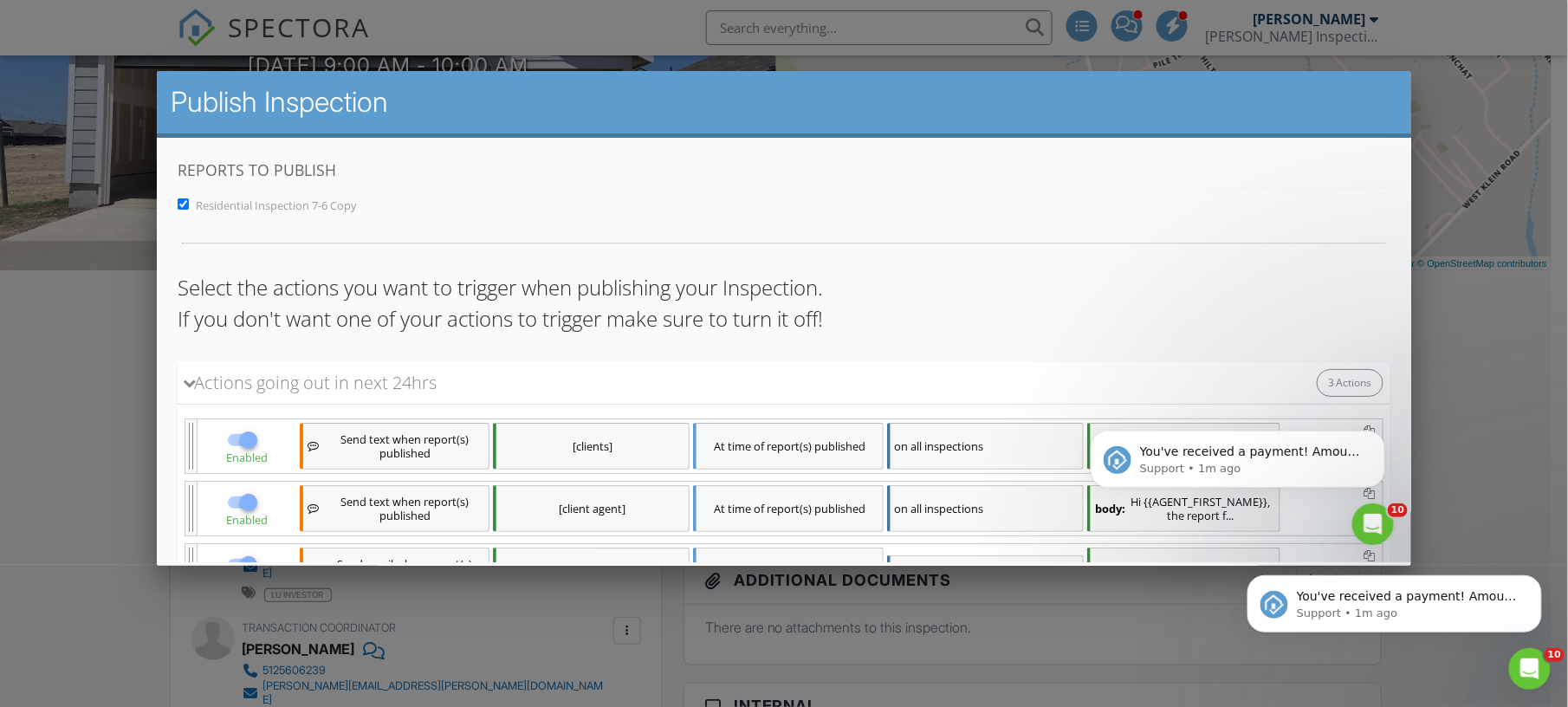
click at [107, 499] on div at bounding box center [784, 355] width 1568 height 884
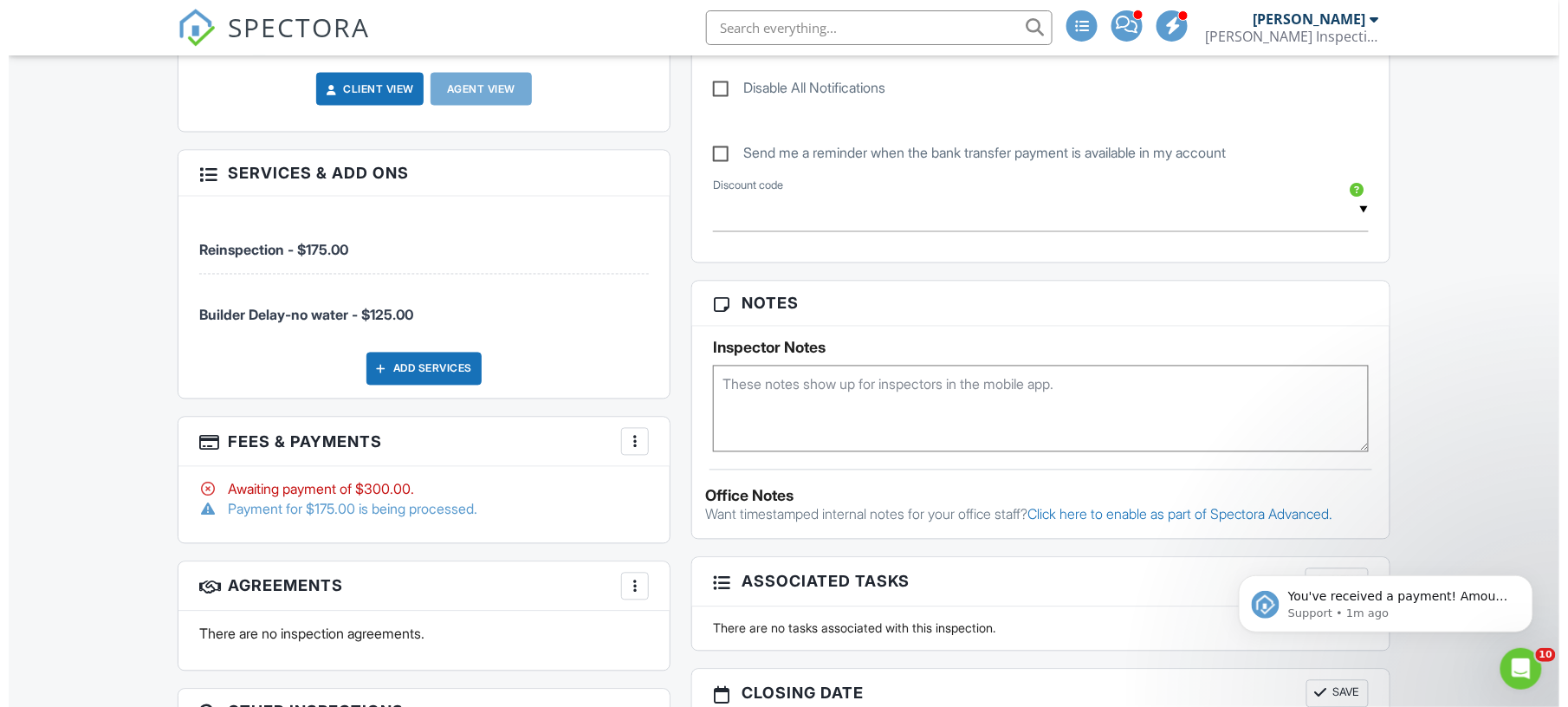
scroll to position [1155, 0]
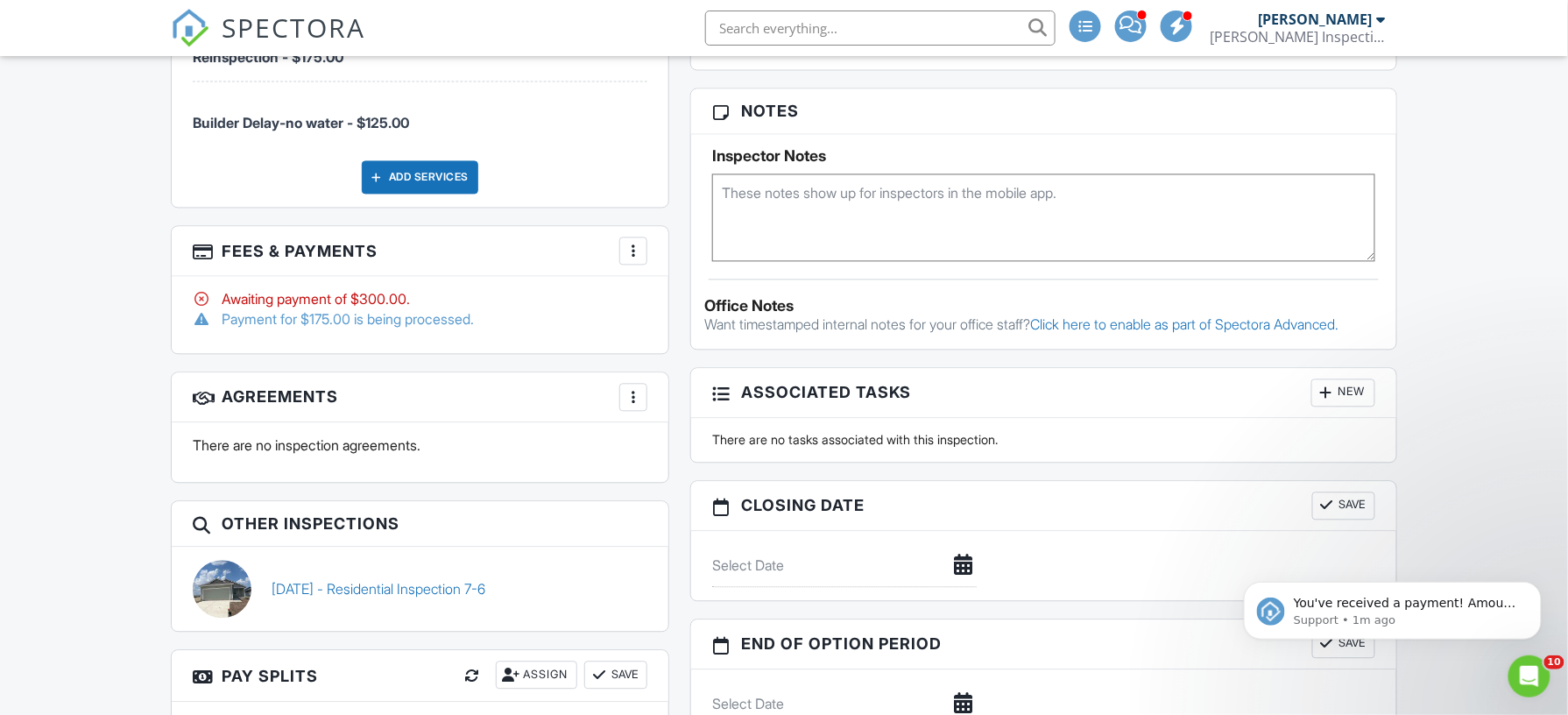
click at [628, 389] on div at bounding box center [633, 397] width 17 height 17
click at [666, 429] on li "Add Agreement" at bounding box center [738, 451] width 215 height 44
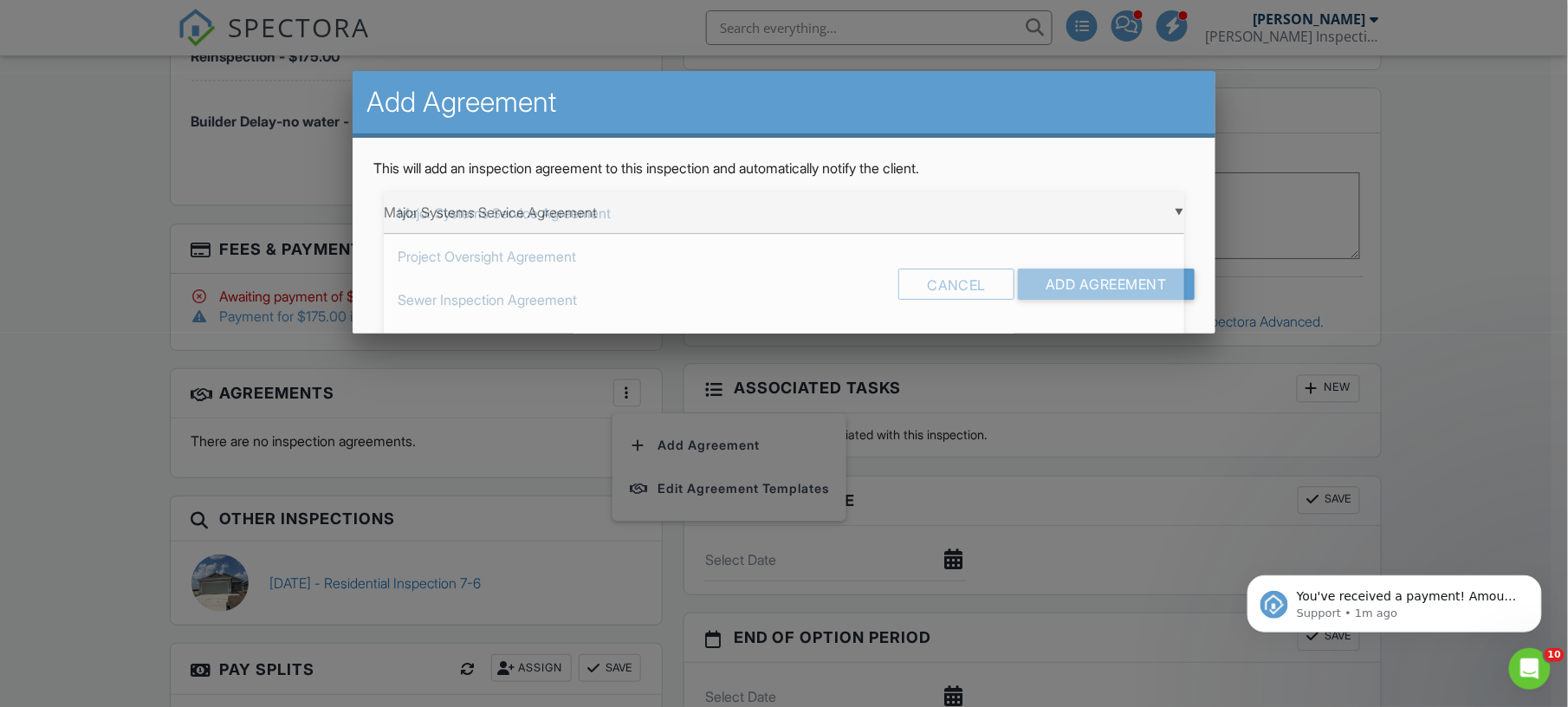
click at [642, 222] on div "▼ Major Systems Service Agreement Major Systems Service Agreement Project Overs…" at bounding box center [784, 213] width 800 height 43
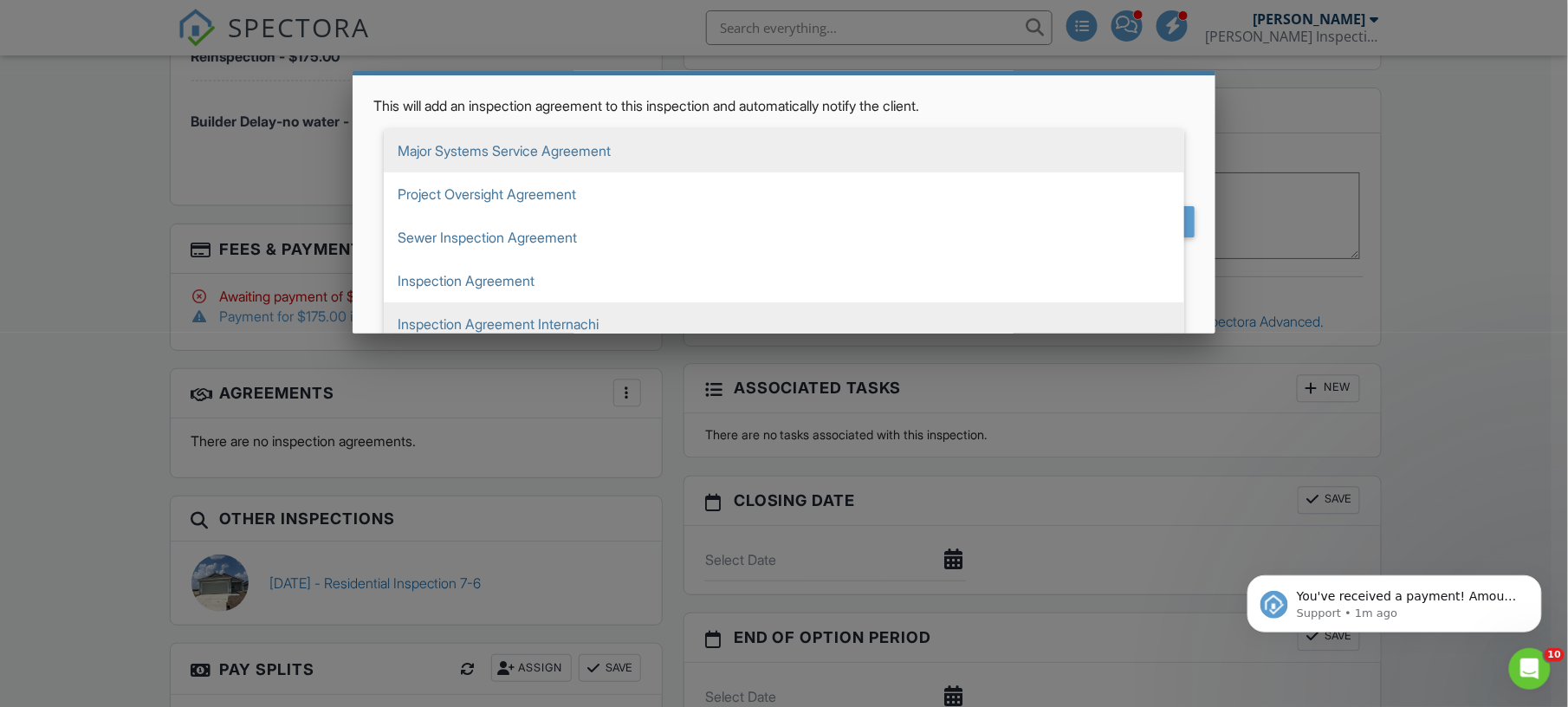
scroll to position [118, 0]
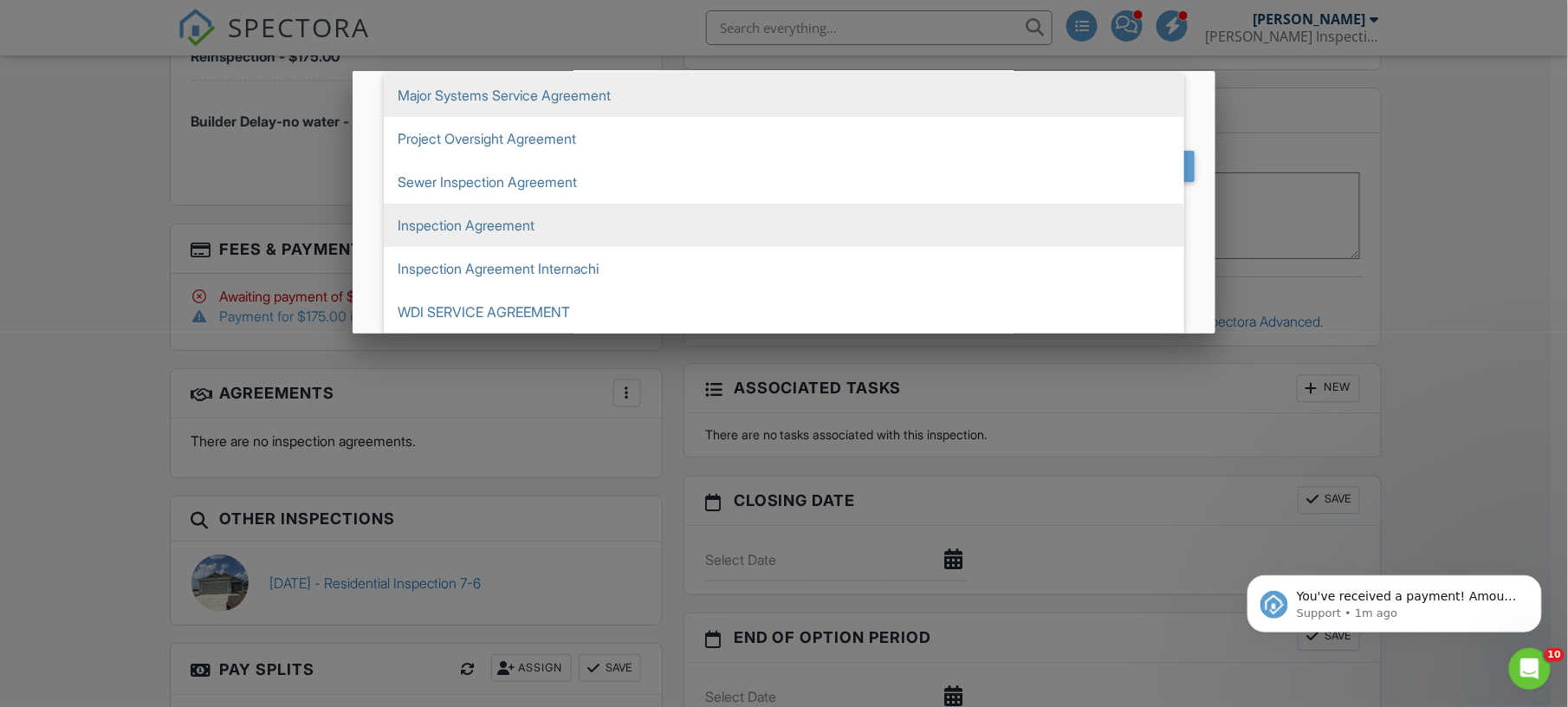
click at [517, 218] on span "Inspection Agreement" at bounding box center [784, 225] width 800 height 44
type input "Inspection Agreement"
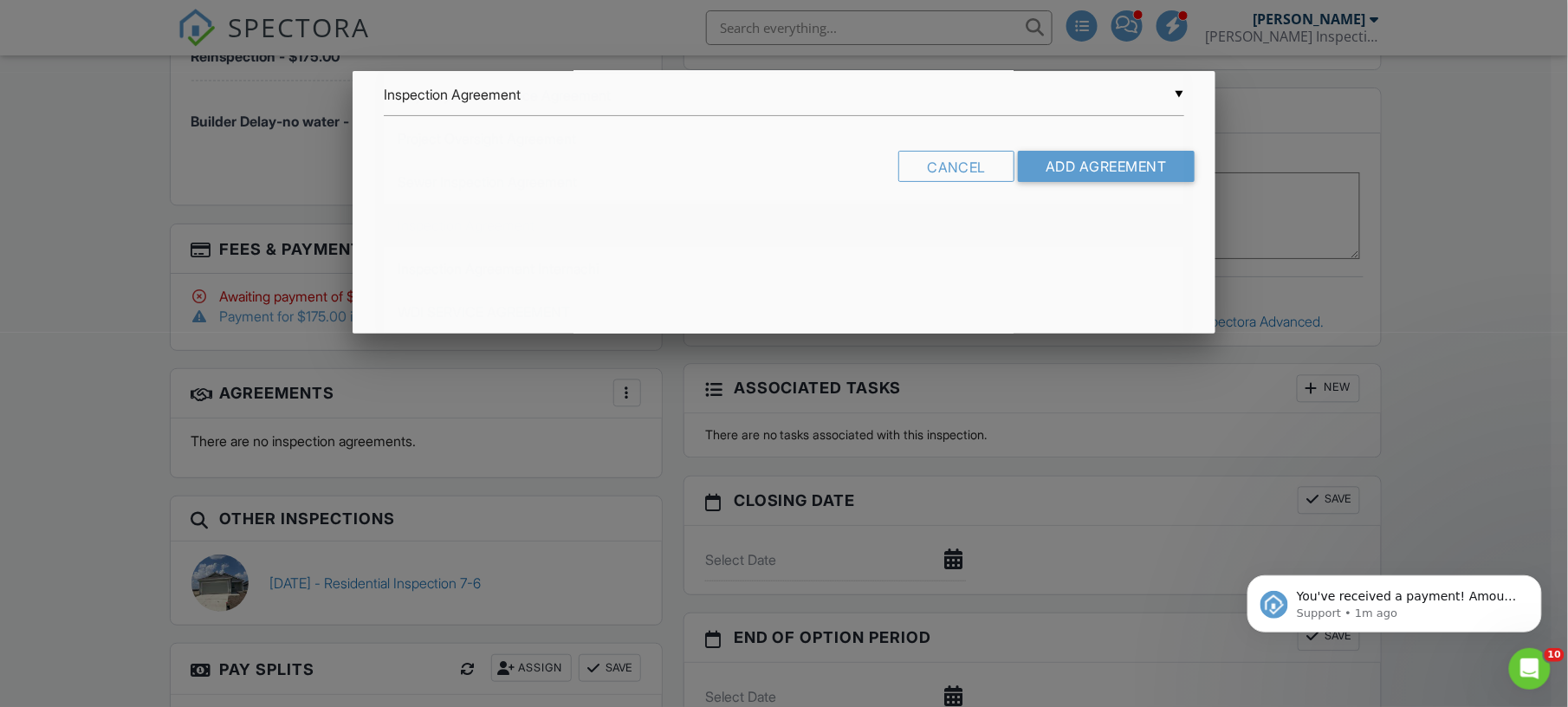
scroll to position [0, 0]
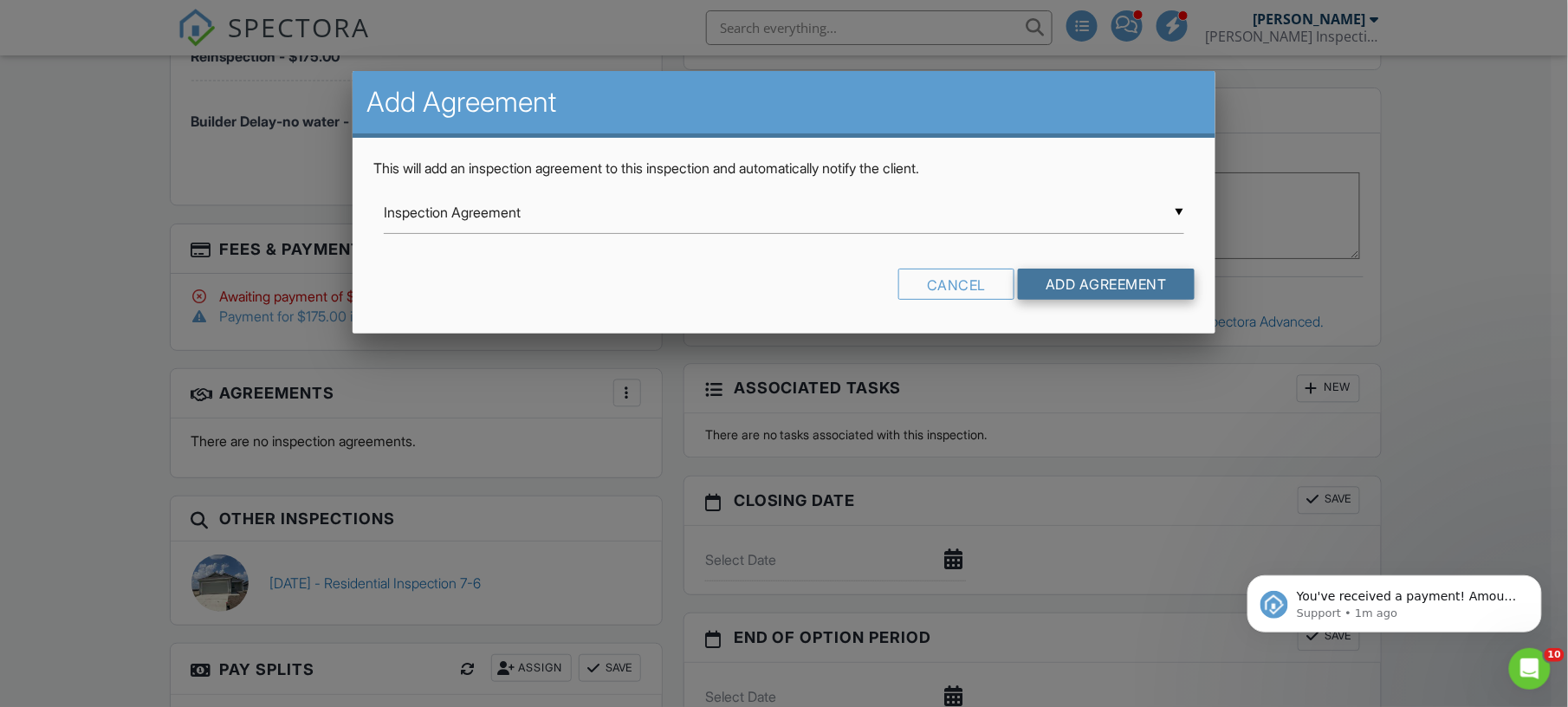
click at [1083, 282] on input "Add Agreement" at bounding box center [1106, 284] width 177 height 31
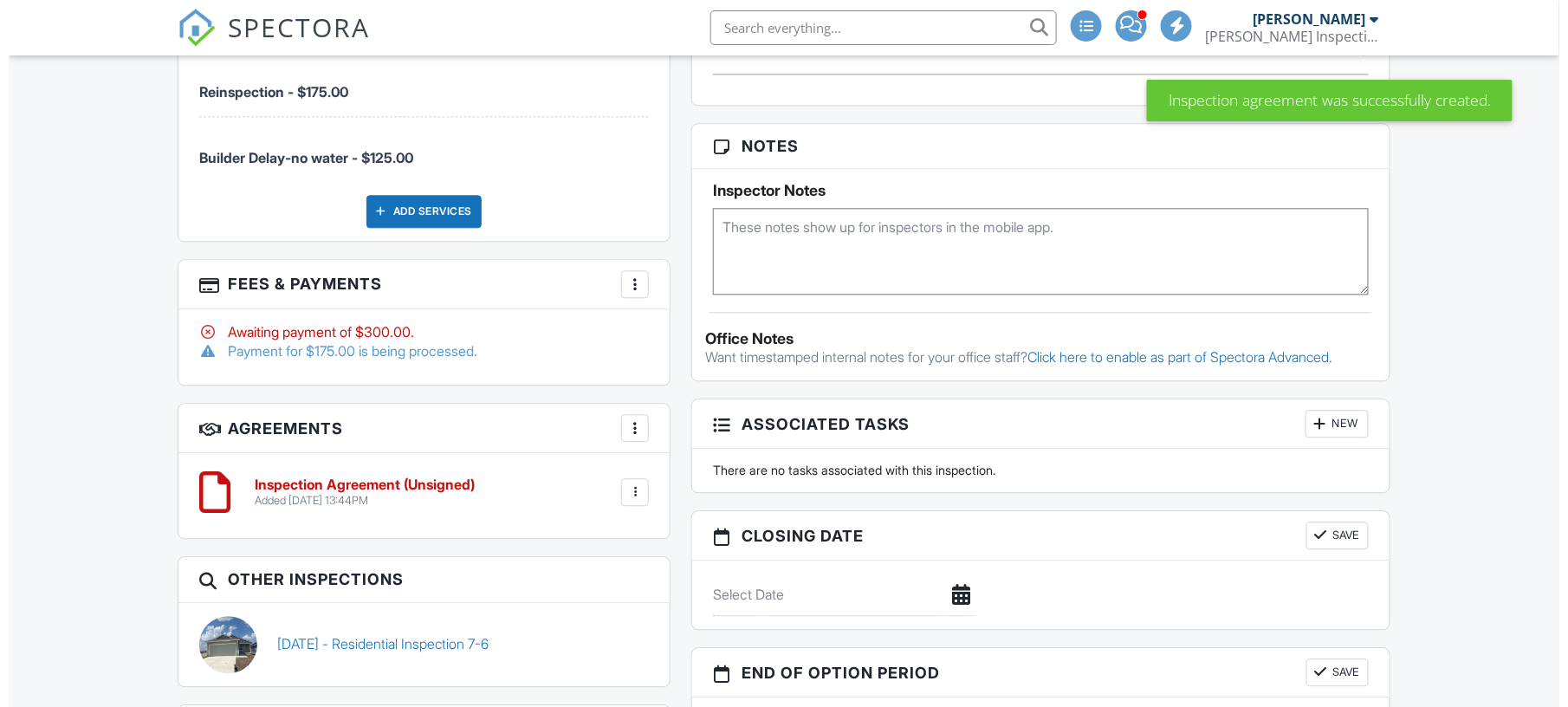
scroll to position [1348, 0]
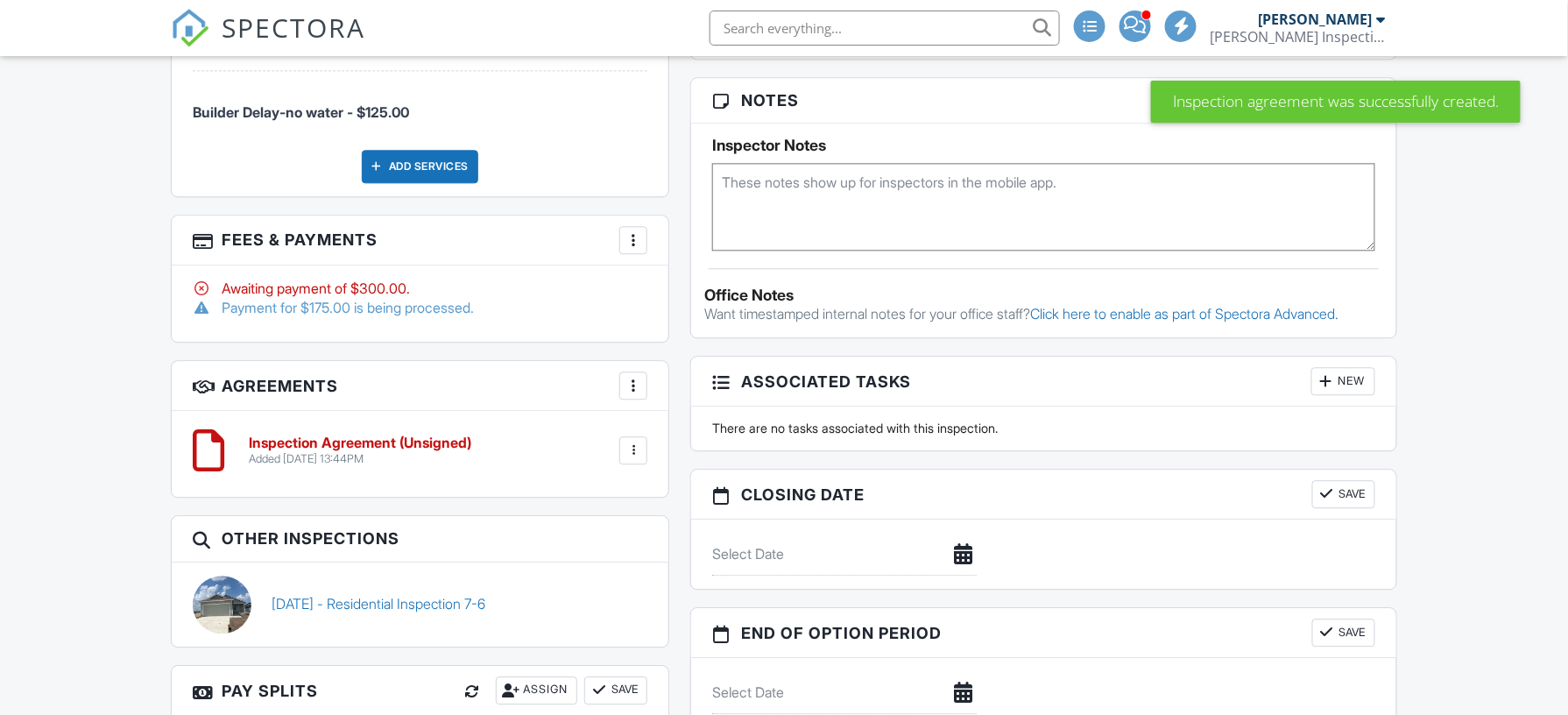
click at [638, 377] on div at bounding box center [633, 385] width 17 height 17
click at [681, 417] on li "Add Agreement" at bounding box center [738, 439] width 215 height 44
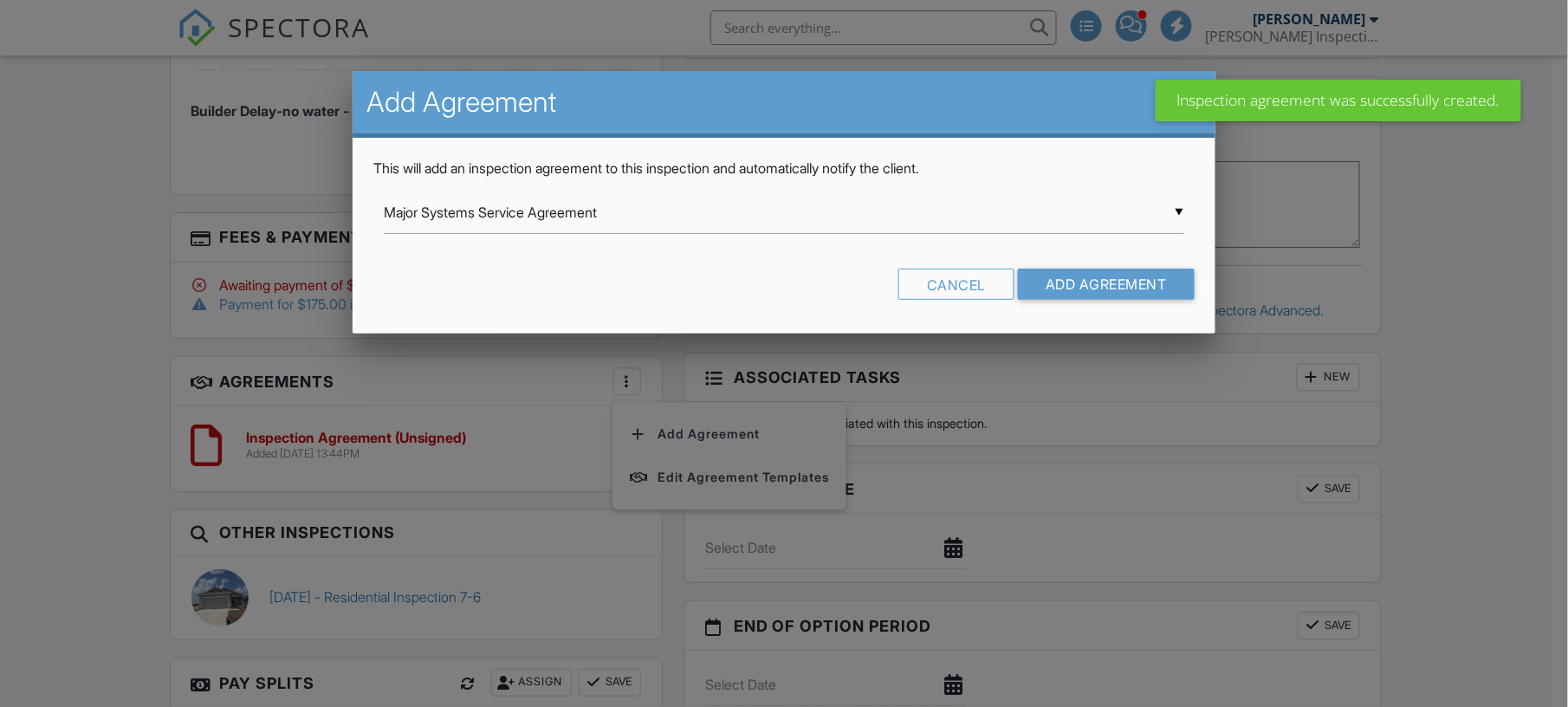
scroll to position [0, 0]
click at [645, 204] on div "▼ Major Systems Service Agreement Major Systems Service Agreement Project Overs…" at bounding box center [784, 213] width 800 height 43
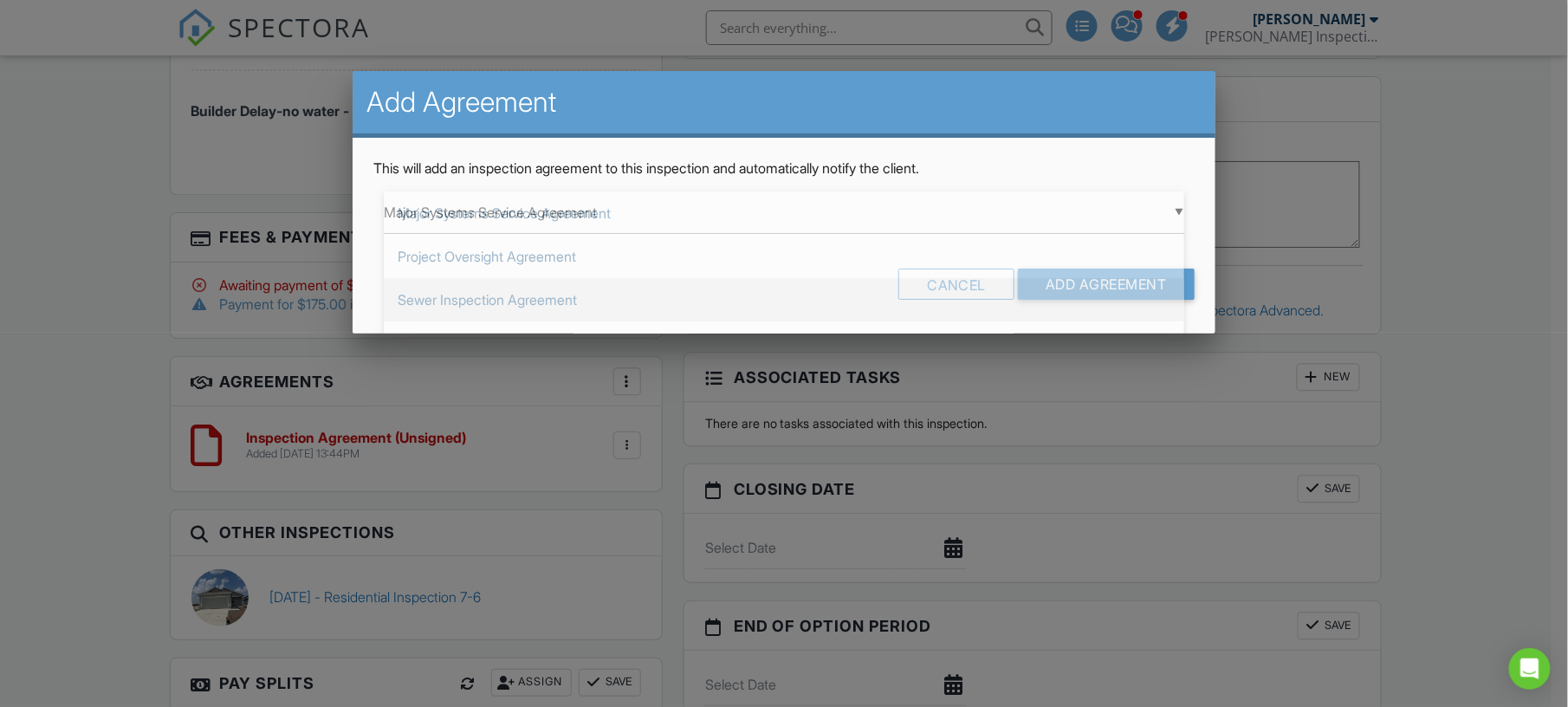
click at [536, 296] on span "Sewer Inspection Agreement" at bounding box center [784, 300] width 800 height 44
type input "Sewer Inspection Agreement"
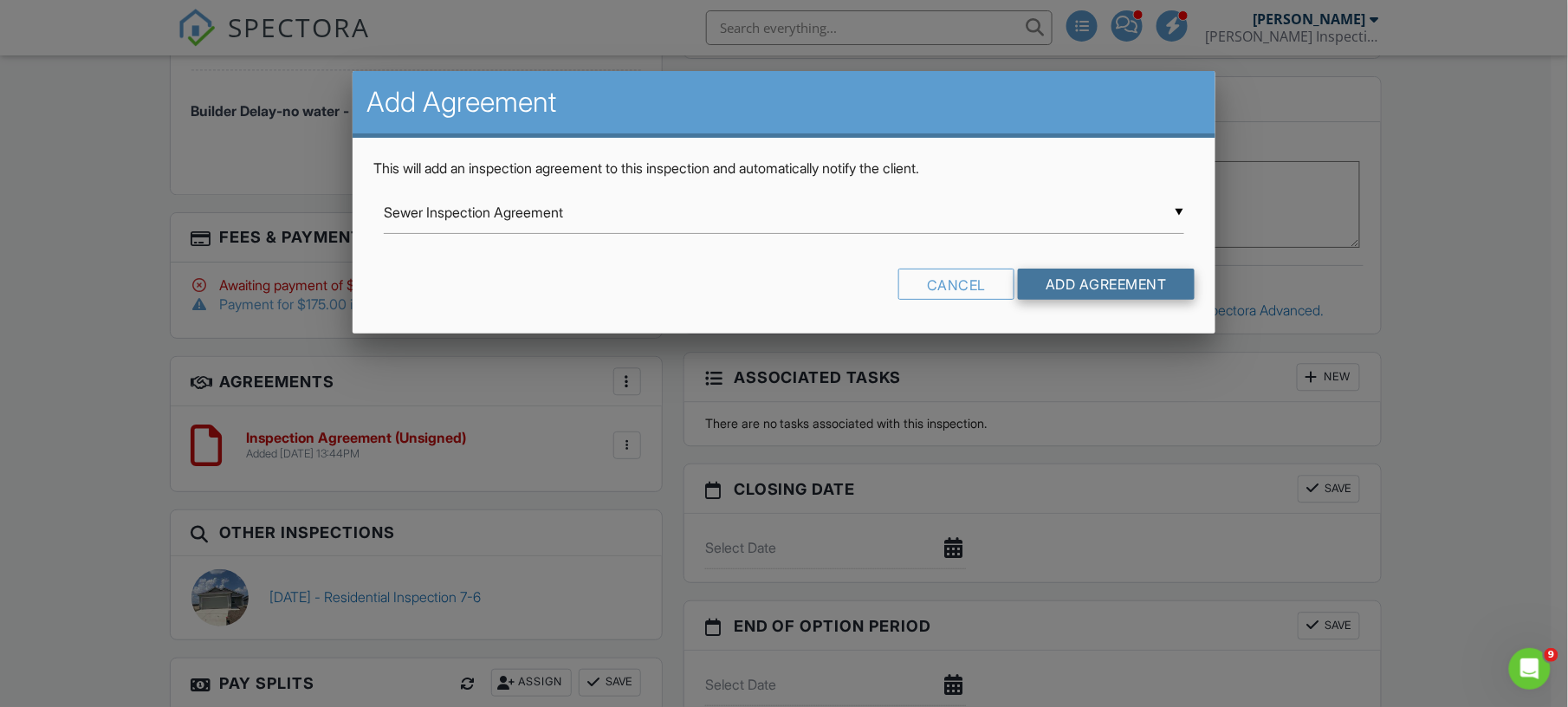
click at [1032, 279] on input "Add Agreement" at bounding box center [1106, 284] width 177 height 31
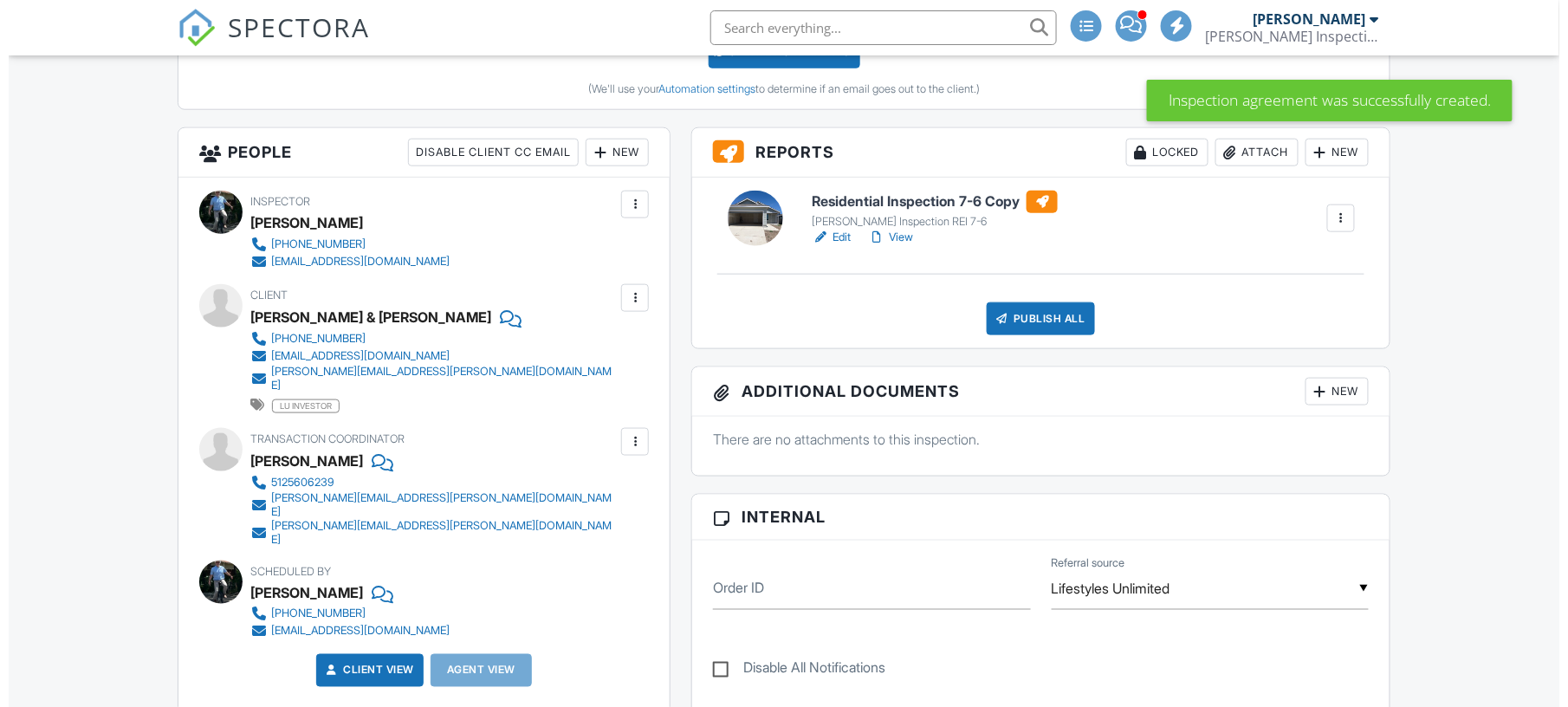
scroll to position [577, 0]
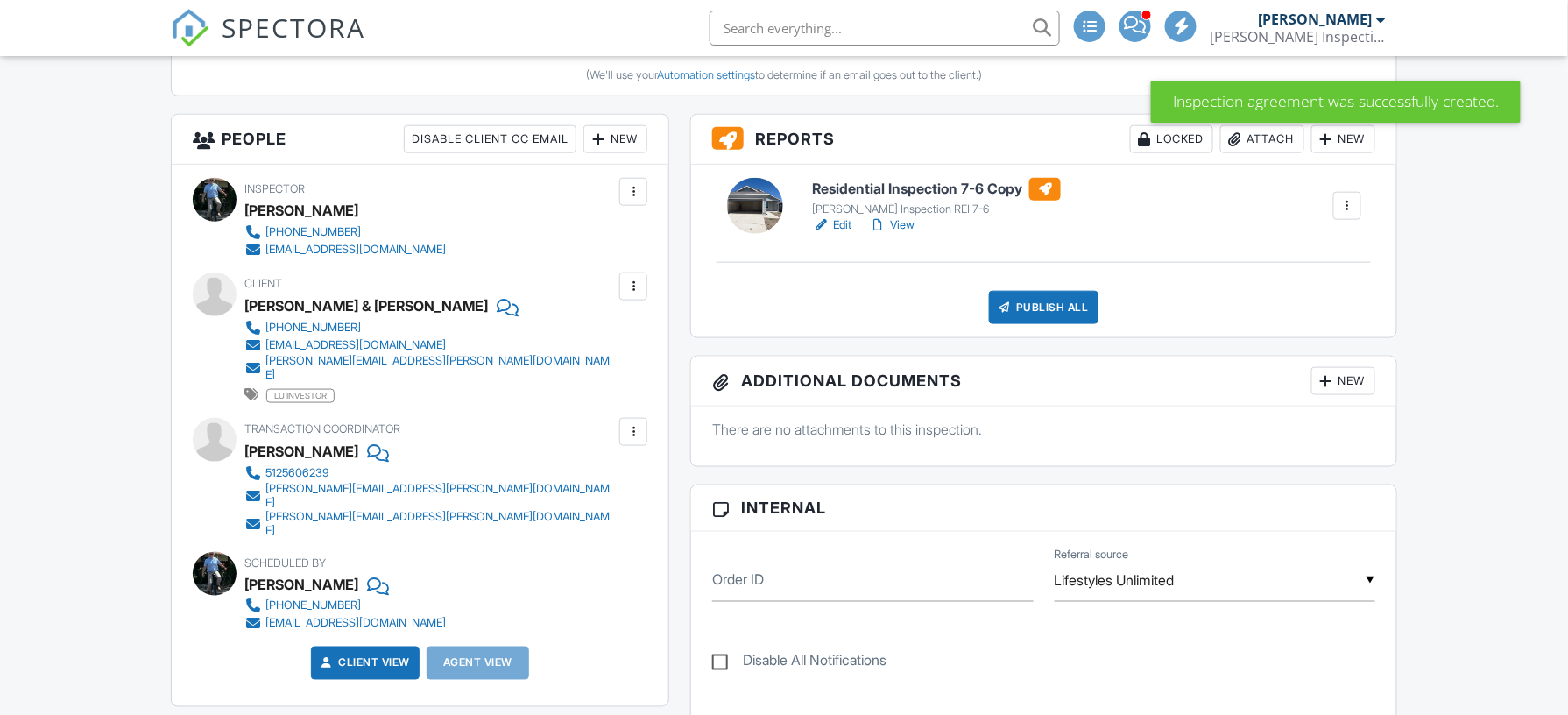
click at [628, 426] on div at bounding box center [633, 431] width 17 height 17
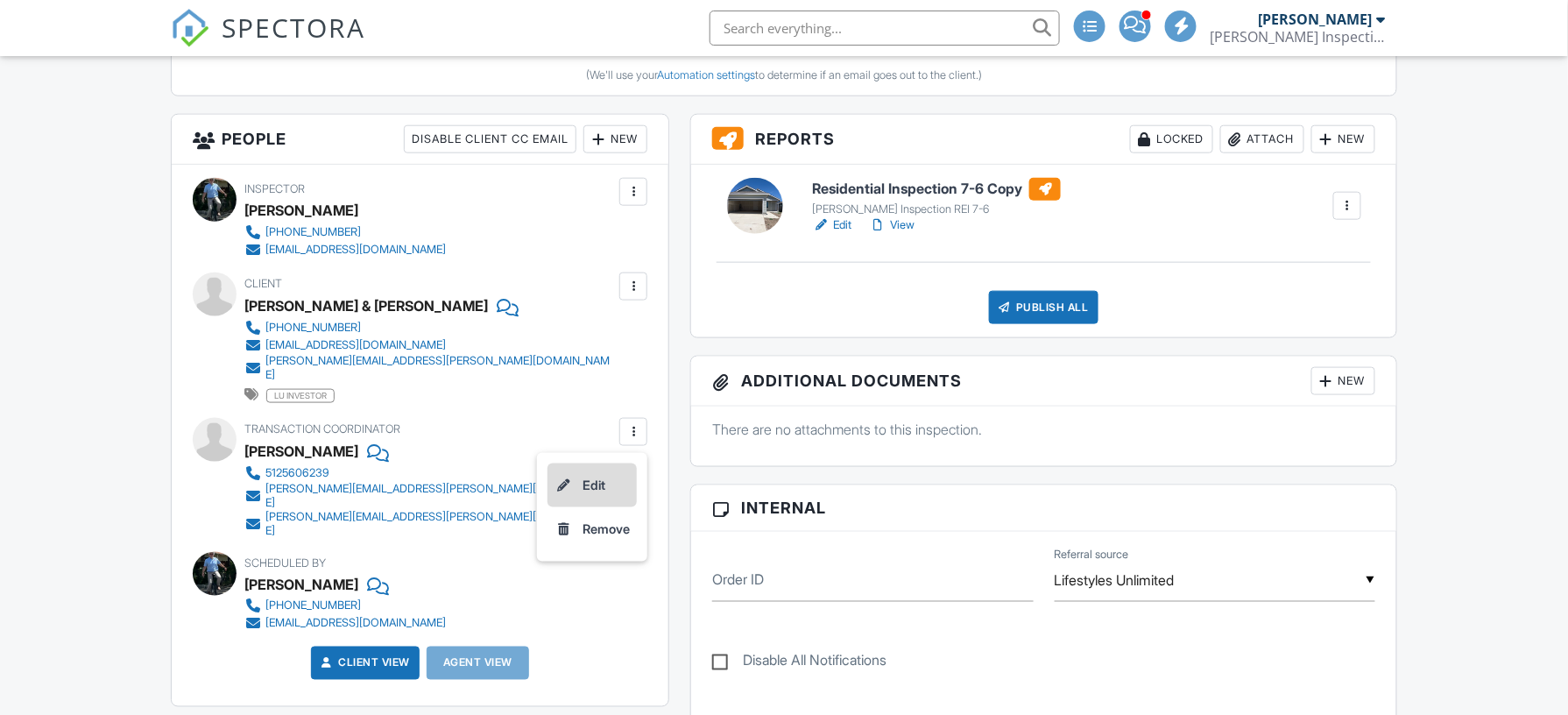
click at [587, 472] on li "Edit" at bounding box center [591, 485] width 89 height 44
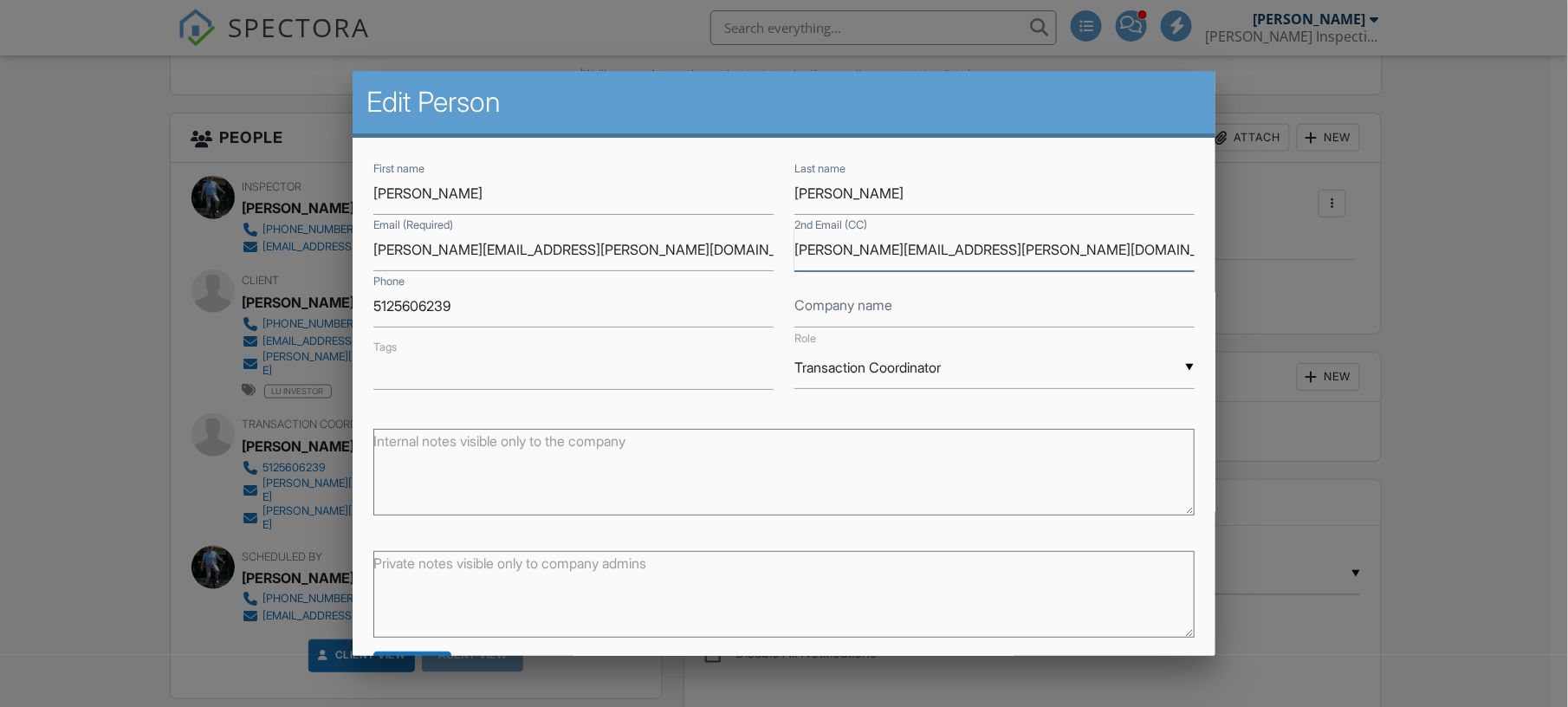
drag, startPoint x: 1060, startPoint y: 247, endPoint x: 709, endPoint y: 257, distance: 351.1
click at [709, 159] on div "First name Greg Last name Combs Email (Required) greg.combs@lifestylesrealtyinc…" at bounding box center [784, 159] width 842 height 0
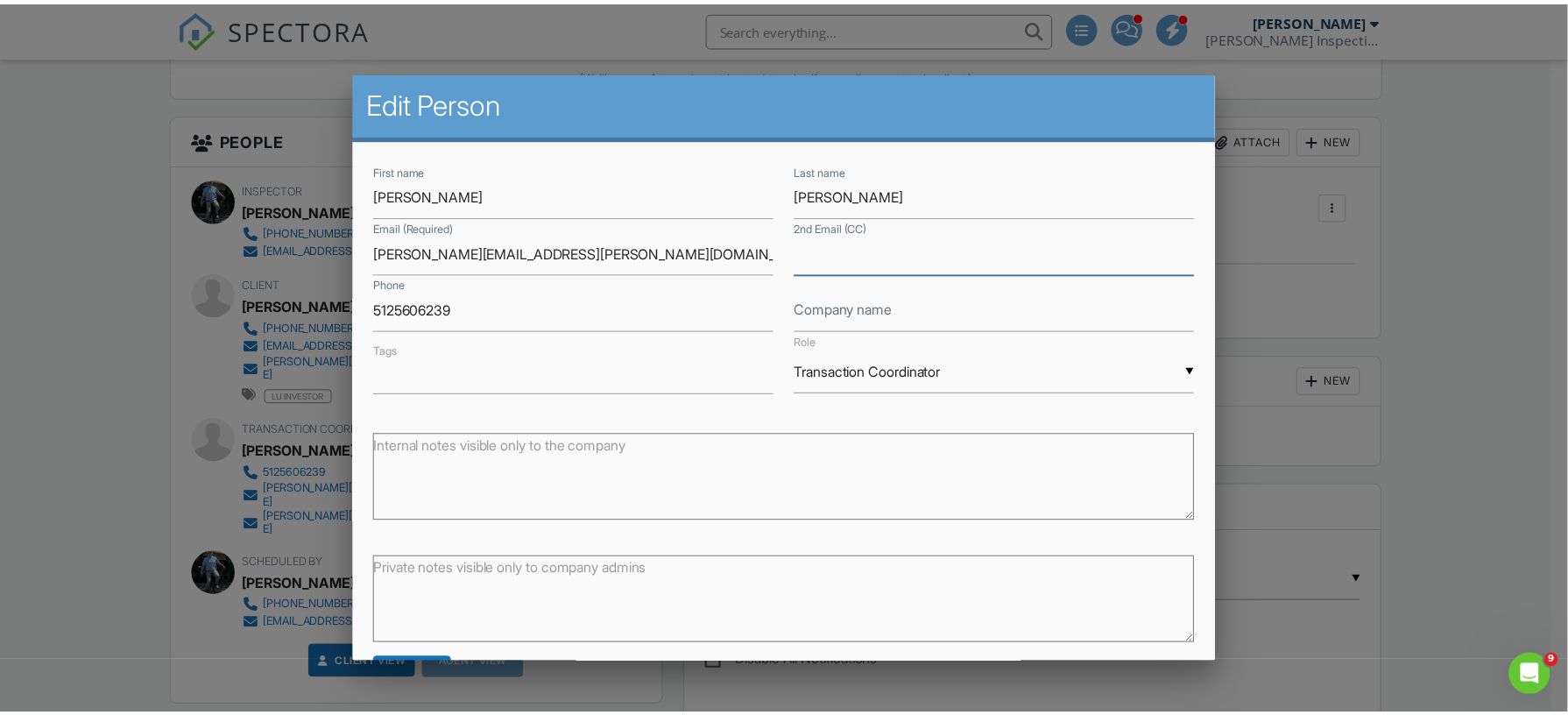
scroll to position [0, 0]
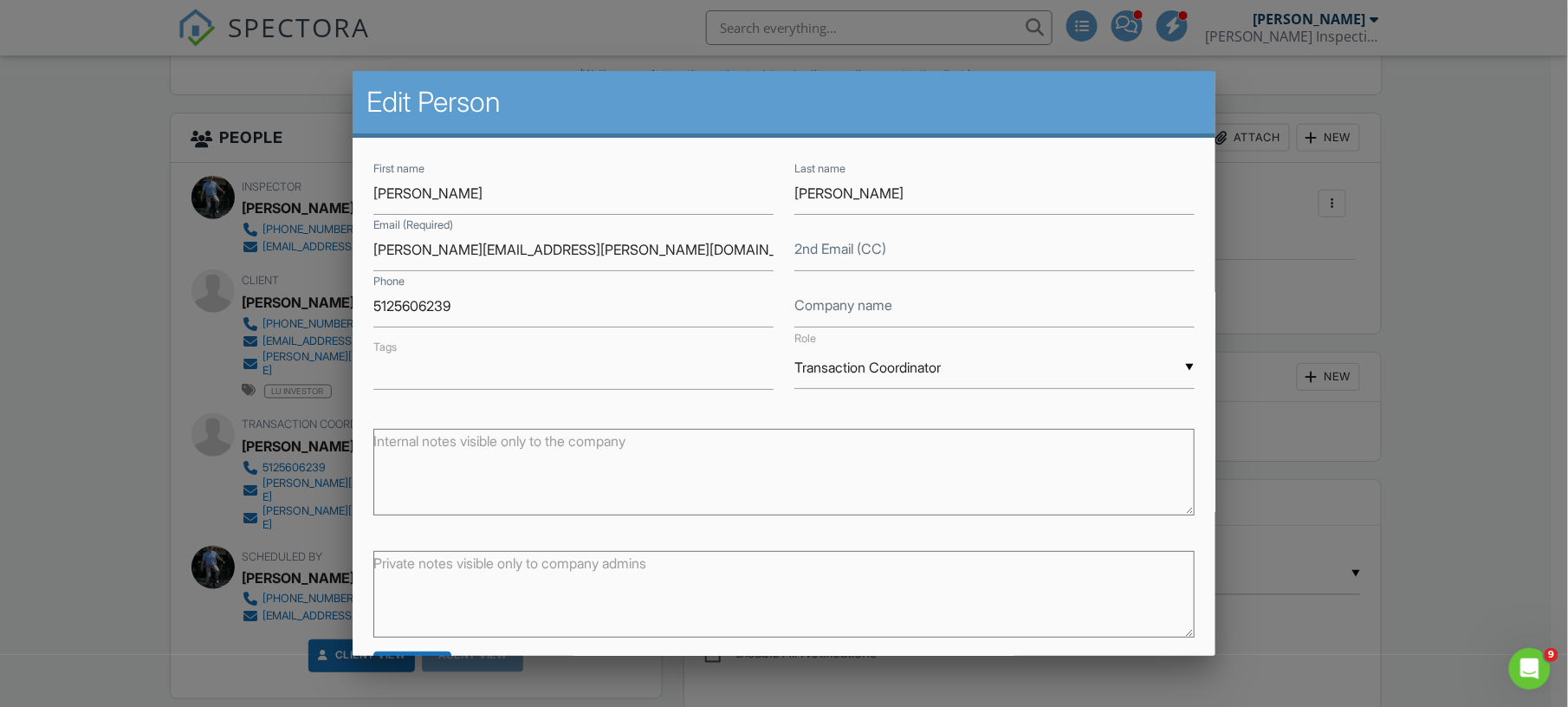
click at [134, 391] on div at bounding box center [784, 355] width 1568 height 884
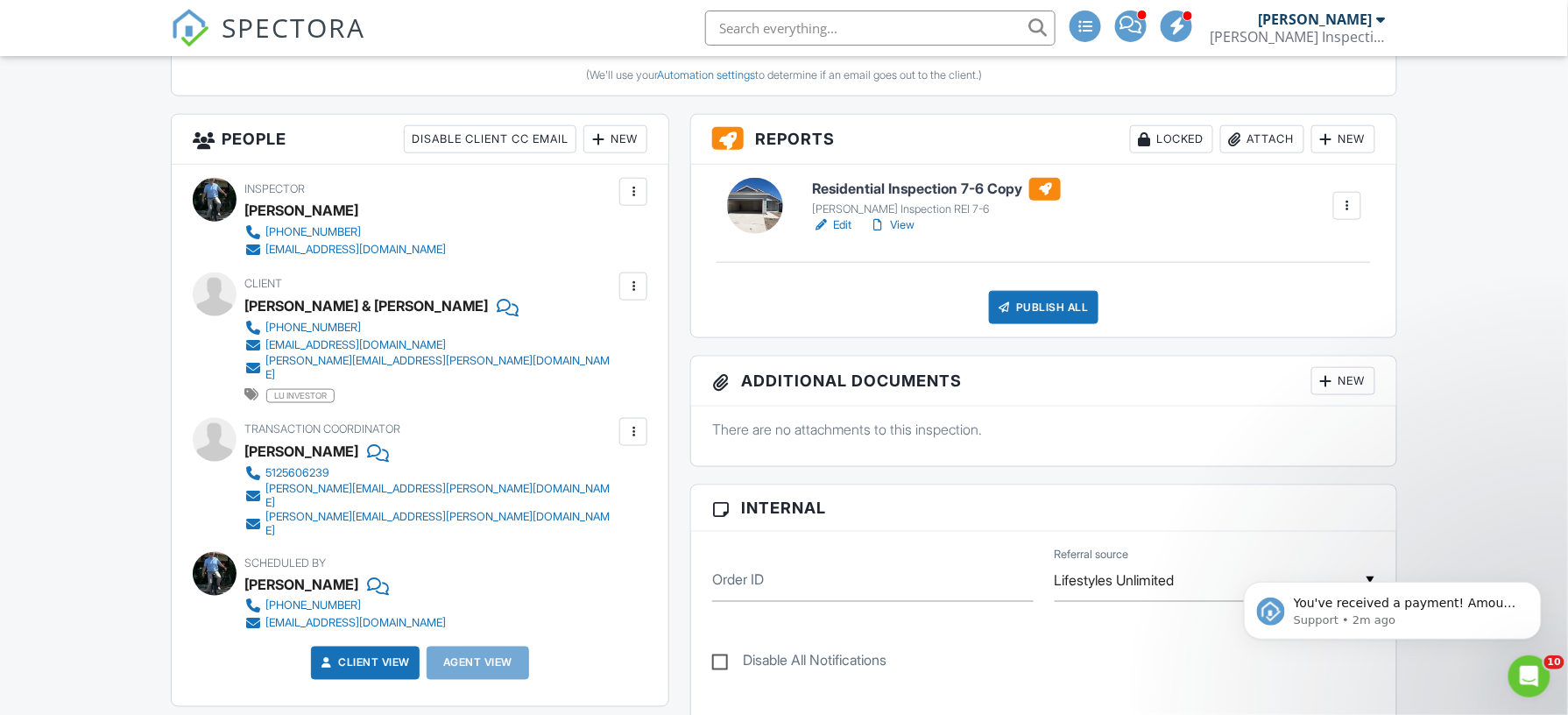
click at [636, 423] on div at bounding box center [633, 431] width 17 height 17
click at [593, 473] on li "Edit" at bounding box center [591, 485] width 89 height 44
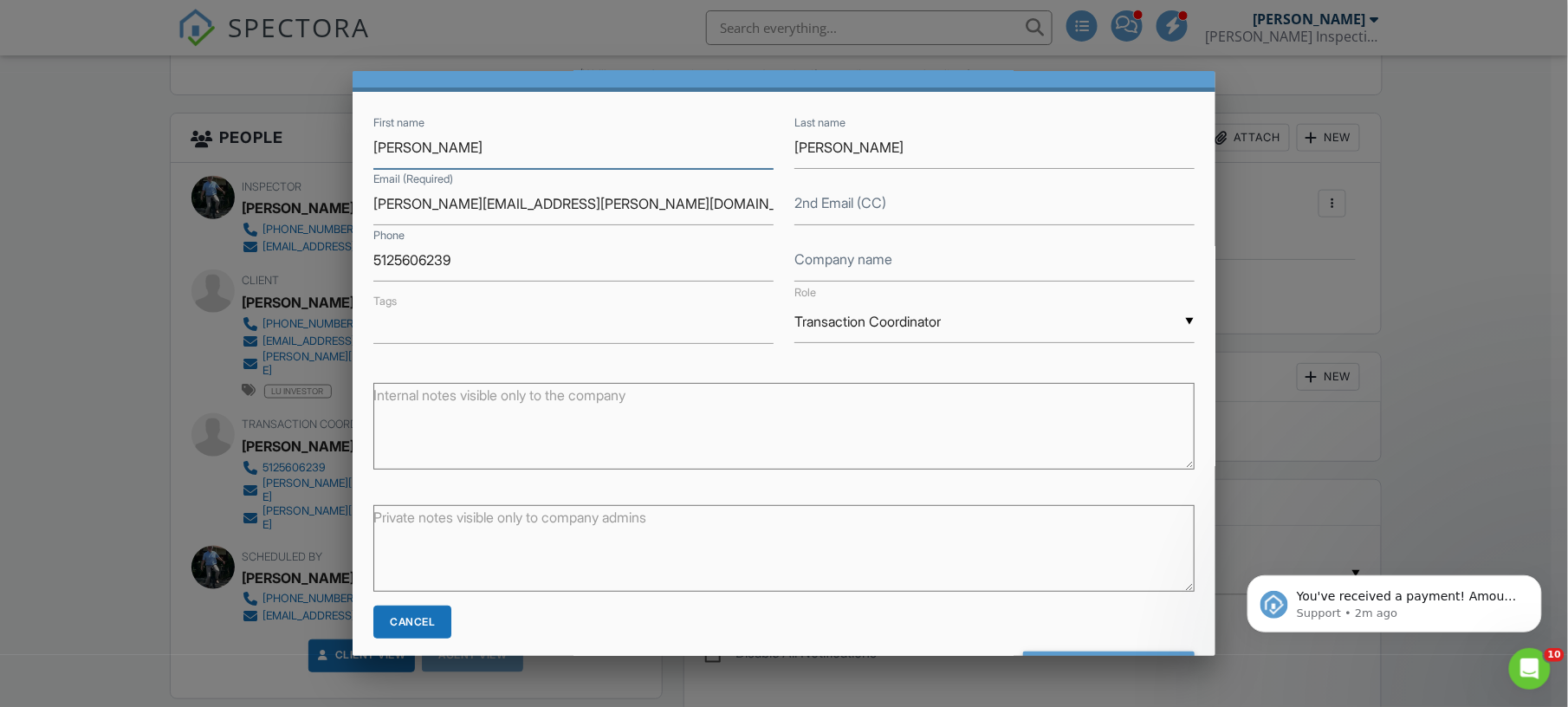
scroll to position [108, 0]
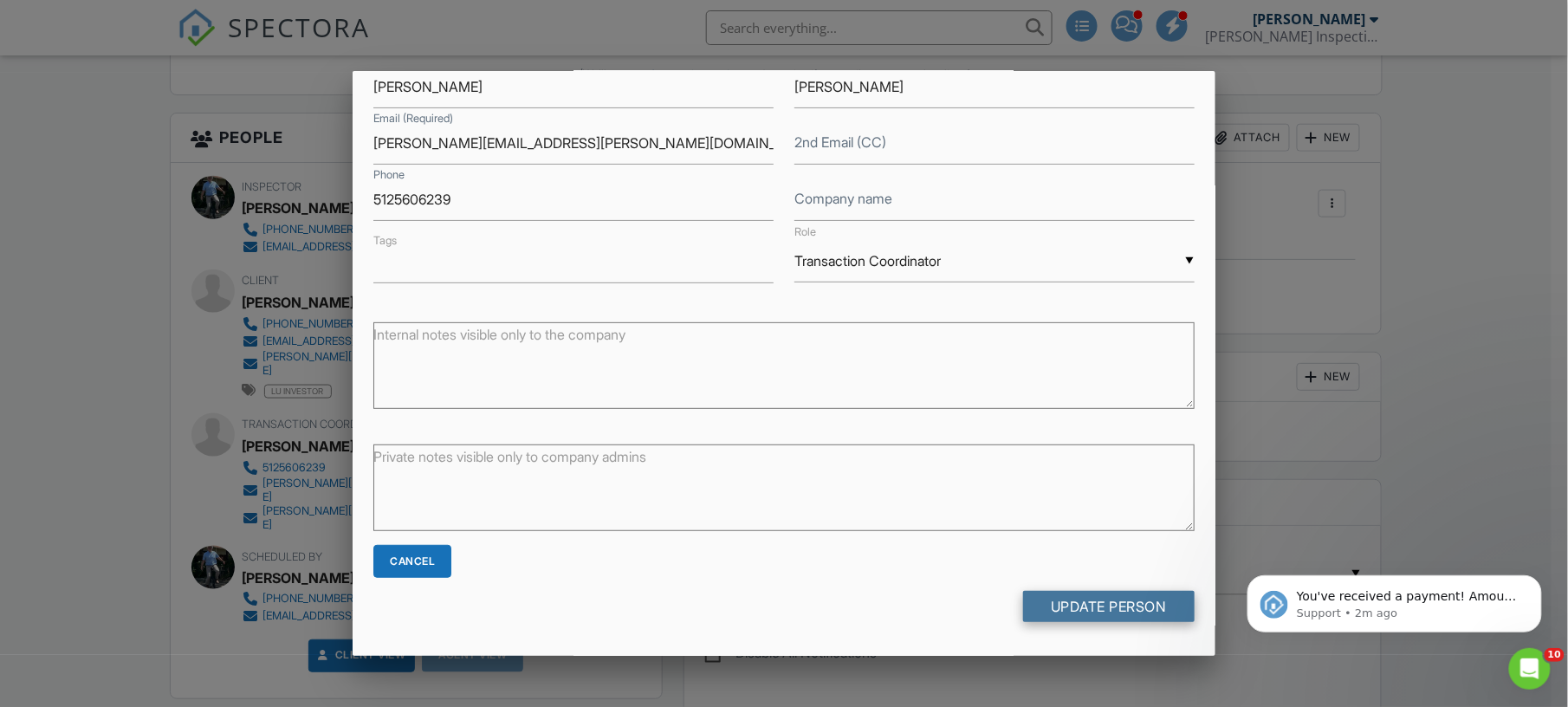
click at [1107, 604] on input "Update Person" at bounding box center [1109, 606] width 171 height 31
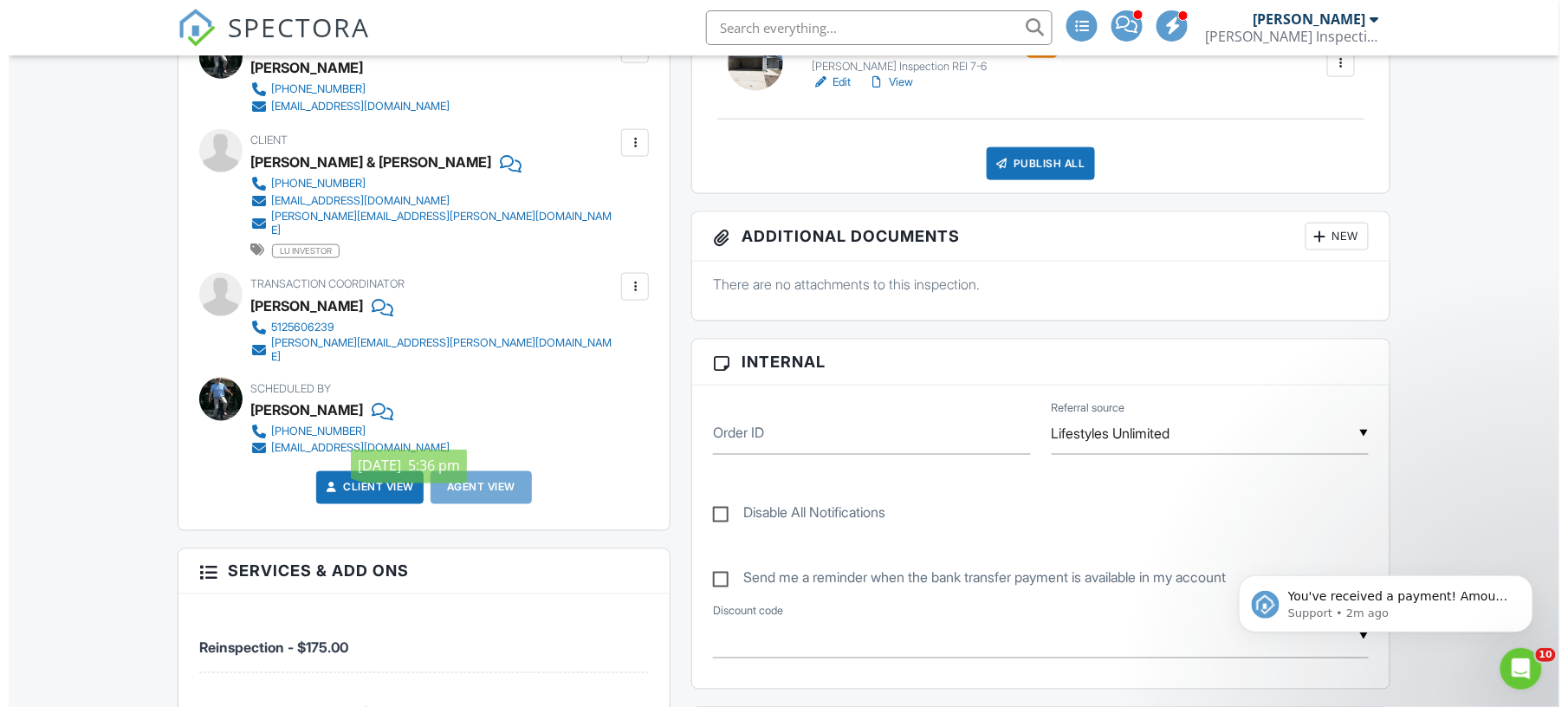
scroll to position [770, 0]
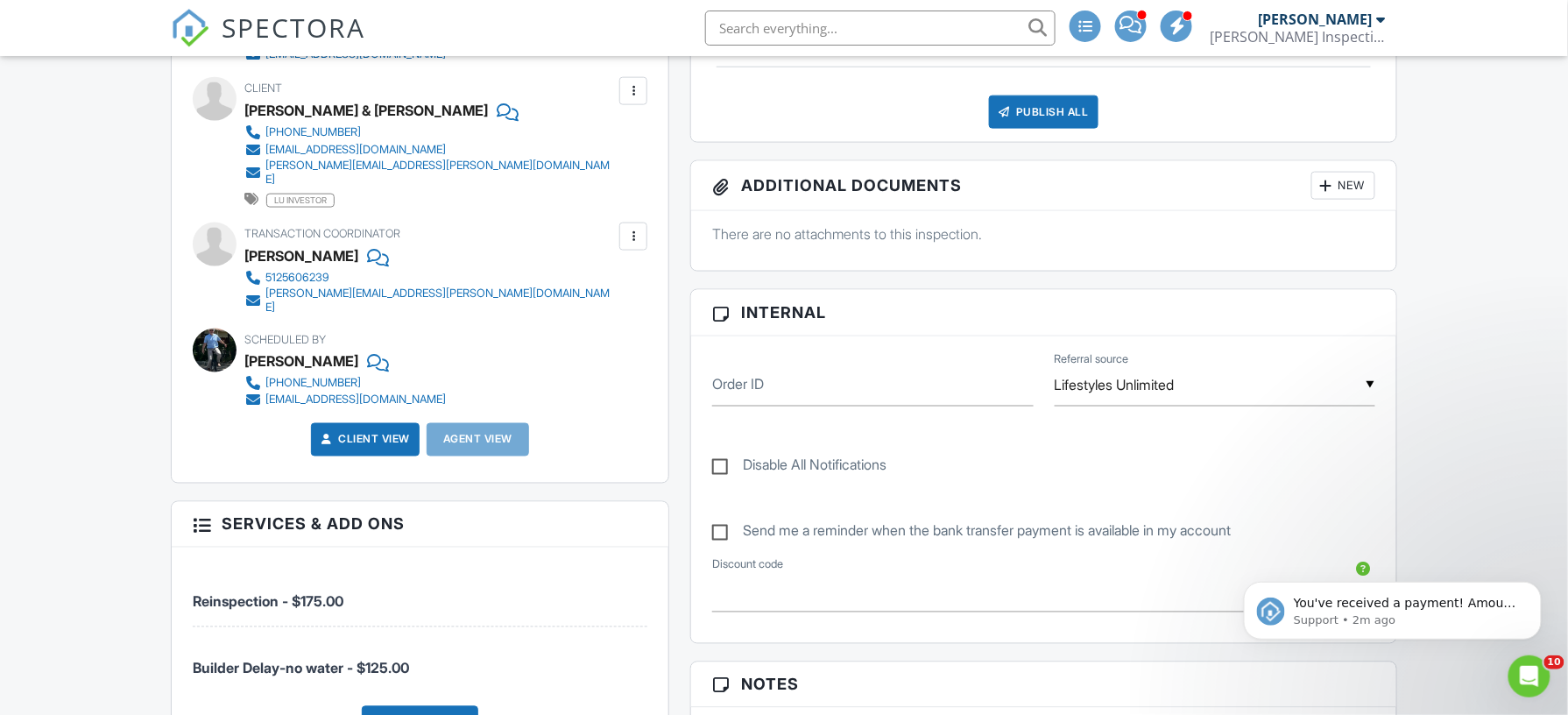
click at [1041, 112] on div "Publish All" at bounding box center [1043, 112] width 109 height 33
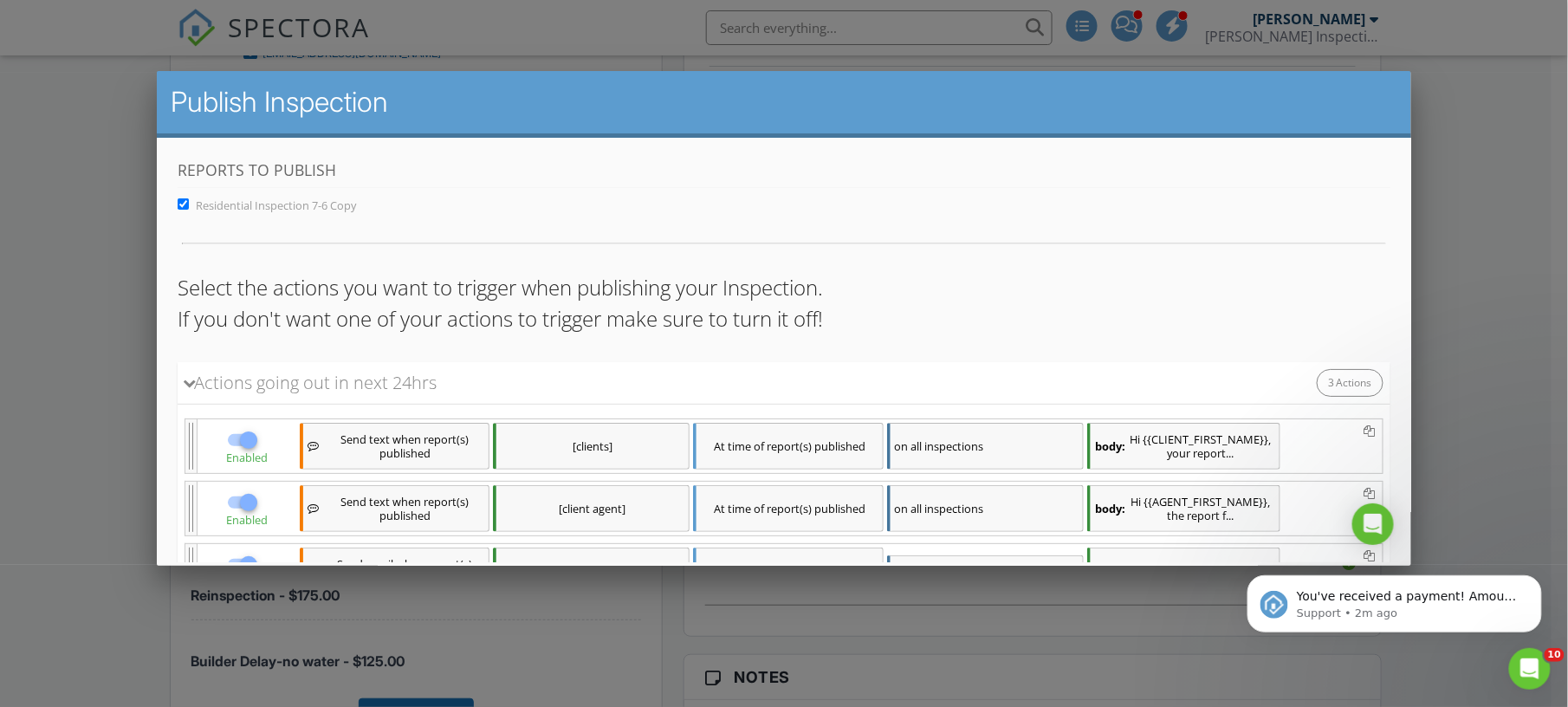
scroll to position [170, 0]
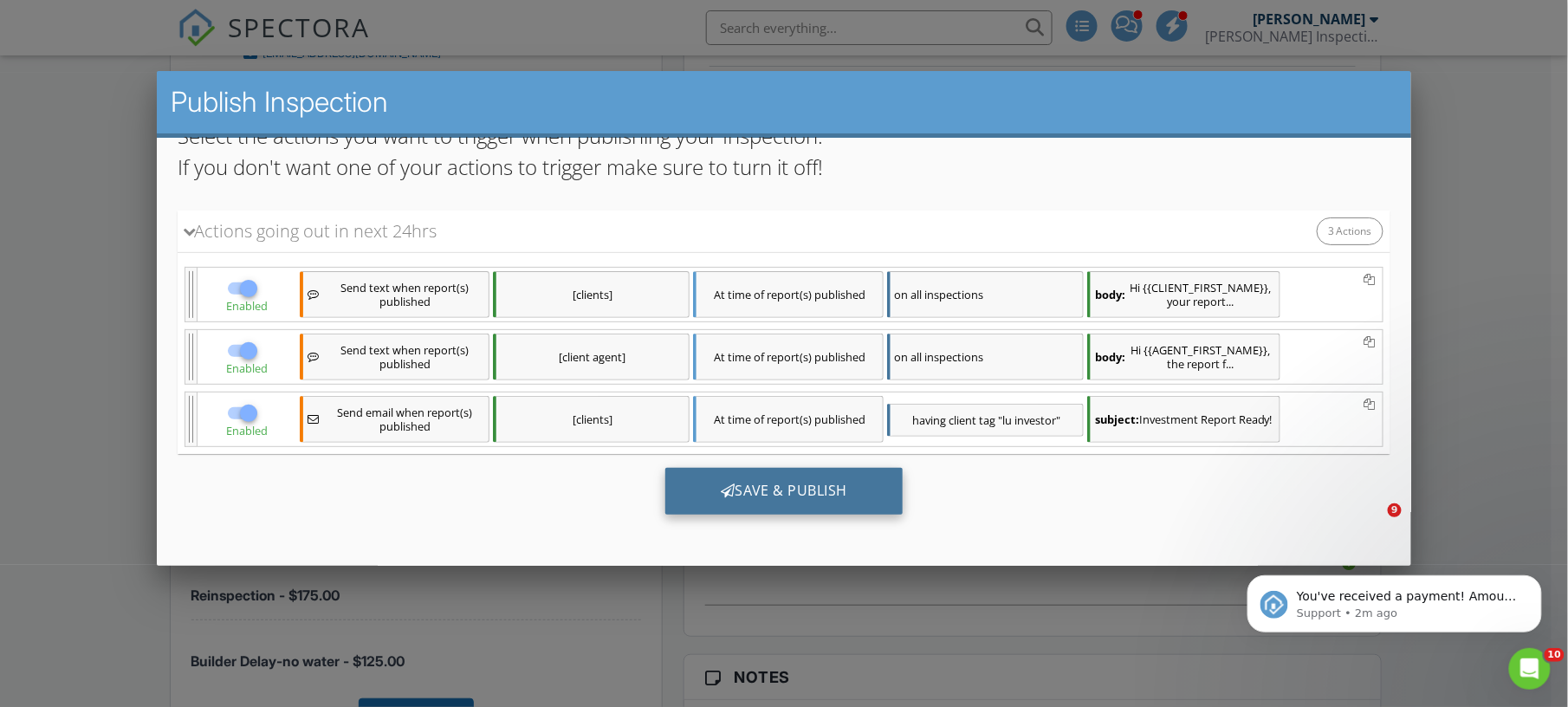
click at [793, 496] on div "Save & Publish" at bounding box center [783, 490] width 238 height 46
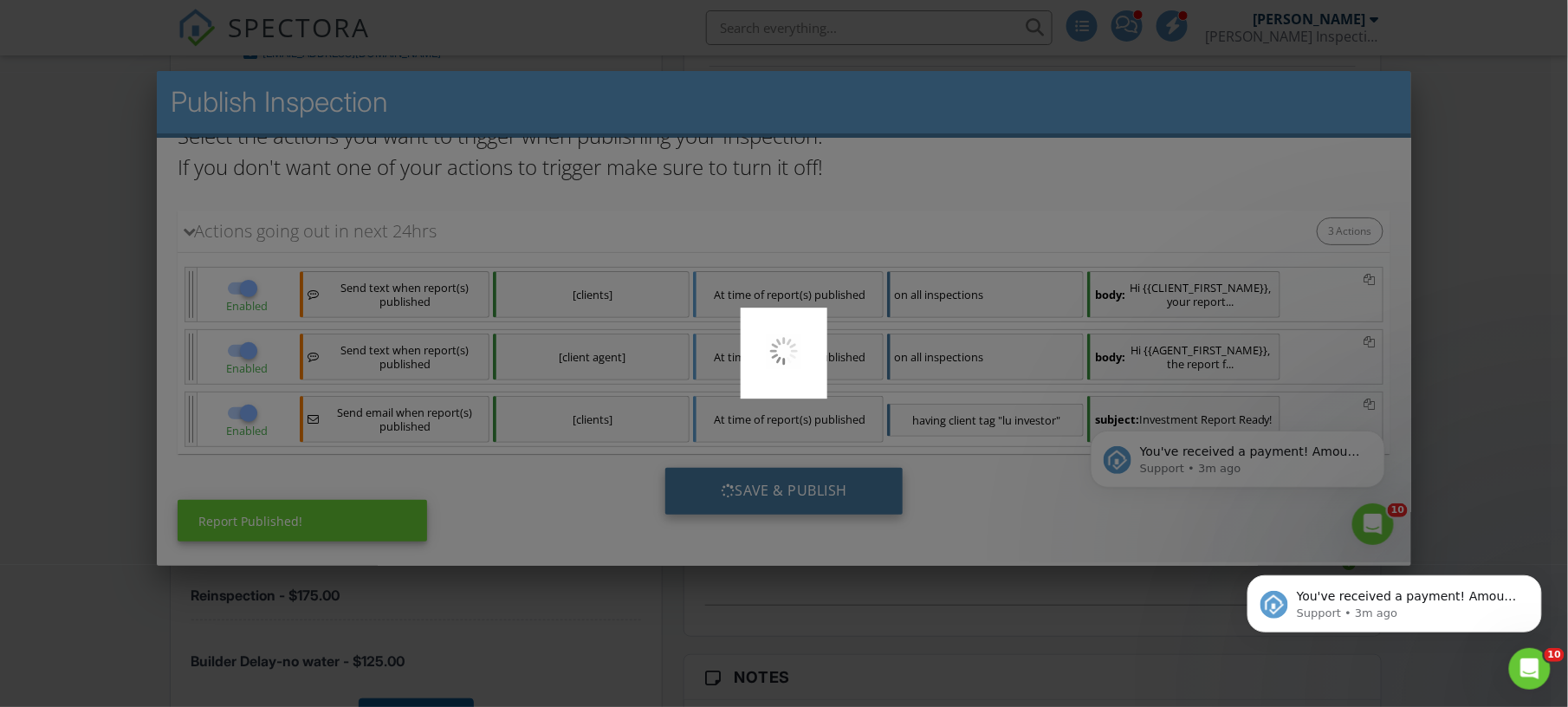
scroll to position [0, 0]
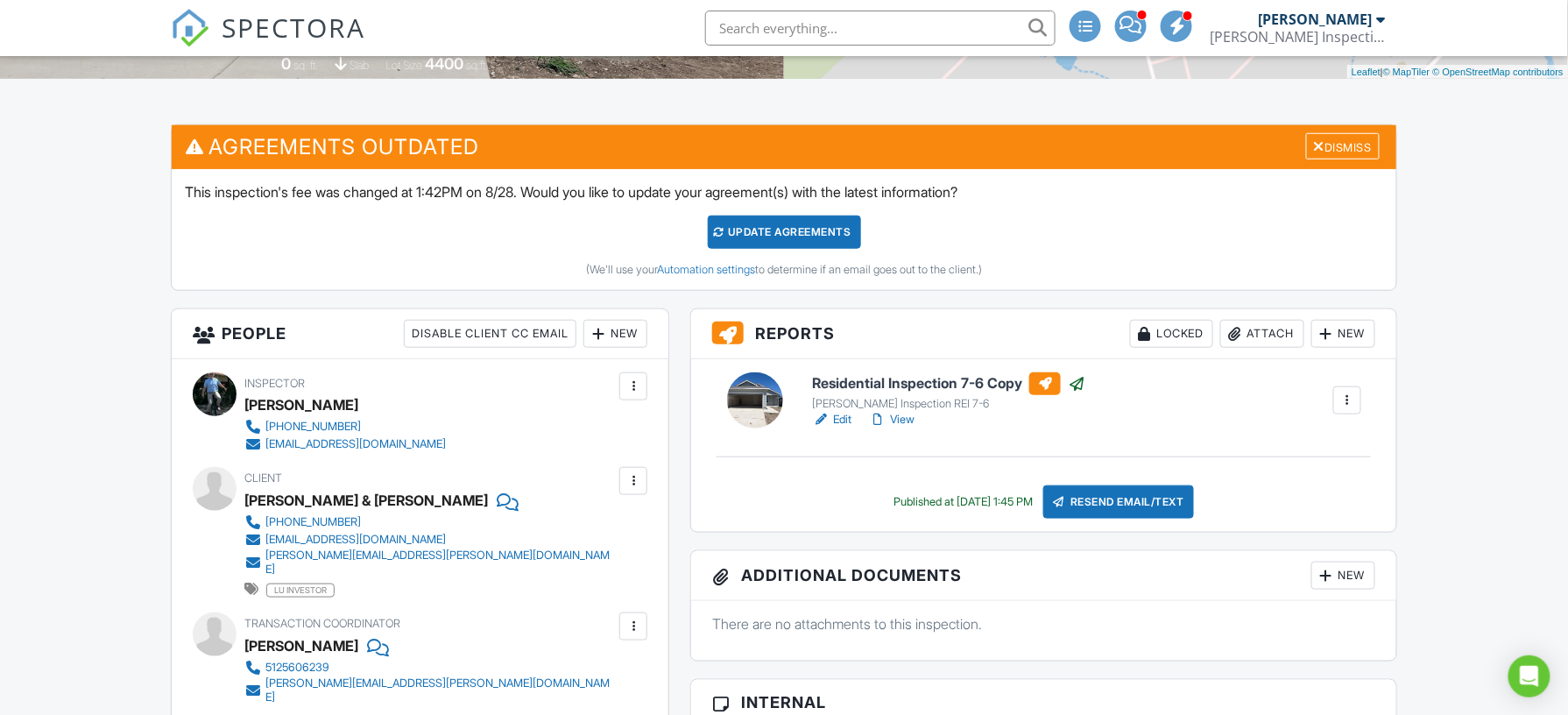
click at [793, 233] on div "Update Agreements" at bounding box center [784, 232] width 153 height 33
